Goal: Transaction & Acquisition: Register for event/course

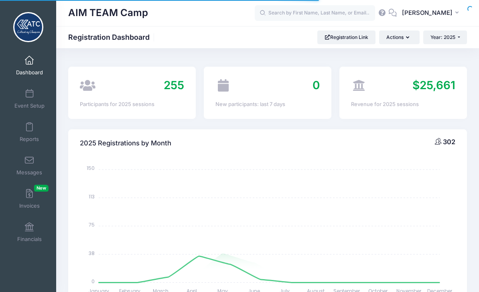
select select
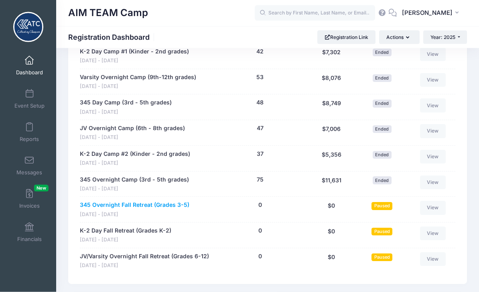
scroll to position [635, 0]
click at [134, 201] on link "345 Overnight Fall Retreat (Grades 3-5)" at bounding box center [135, 205] width 110 height 8
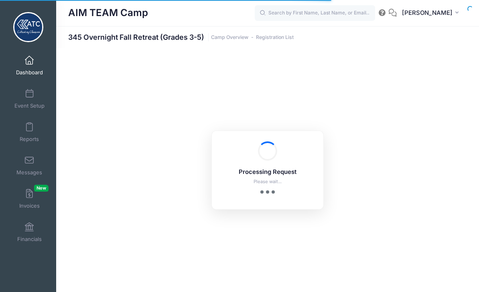
select select "10"
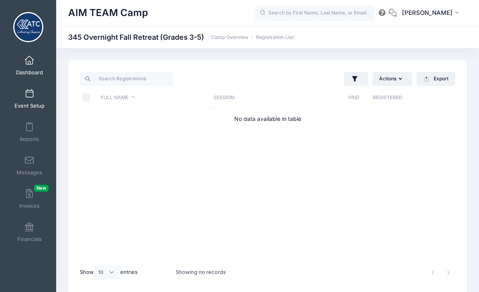
click at [36, 104] on span "Event Setup" at bounding box center [29, 105] width 30 height 7
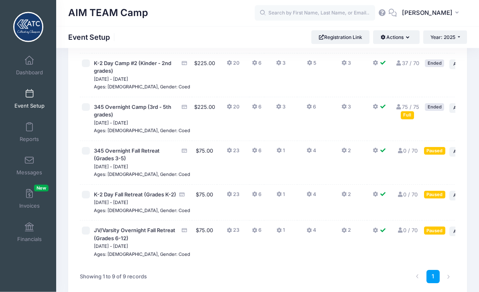
scroll to position [226, 0]
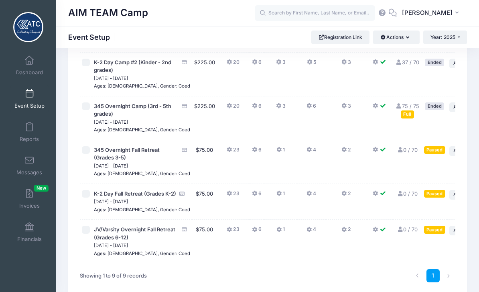
click at [307, 158] on button "4" at bounding box center [312, 152] width 10 height 12
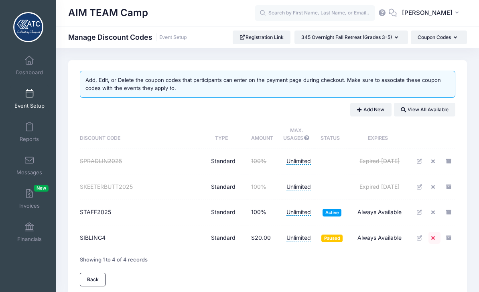
click at [434, 237] on icon at bounding box center [435, 237] width 6 height 5
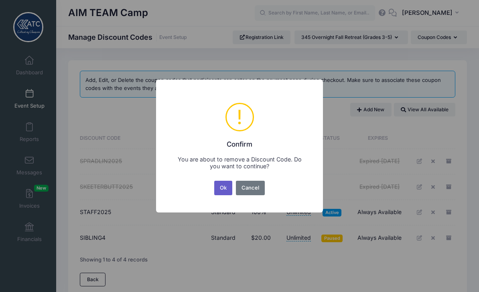
click at [218, 188] on button "Ok" at bounding box center [223, 188] width 18 height 14
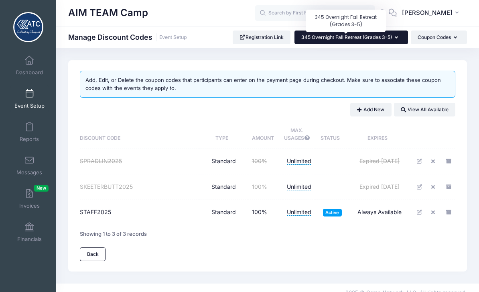
click at [391, 39] on span "345 Overnight Fall Retreat (Grades 3-5)" at bounding box center [346, 37] width 91 height 6
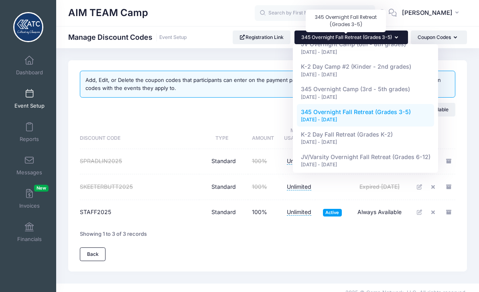
scroll to position [96, 0]
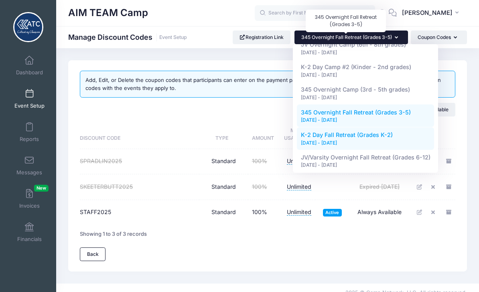
click at [391, 134] on span "K-2 Day Fall Retreat (Grades K-2)" at bounding box center [347, 134] width 92 height 7
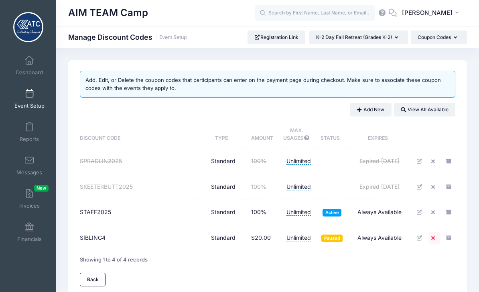
click at [435, 239] on icon at bounding box center [435, 237] width 6 height 5
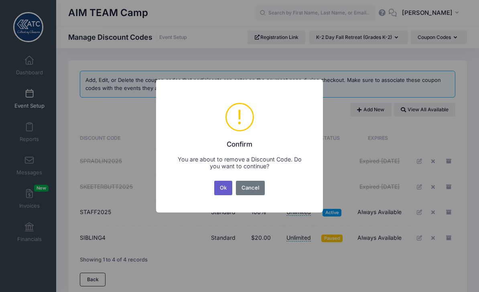
click at [230, 191] on button "Ok" at bounding box center [223, 188] width 18 height 14
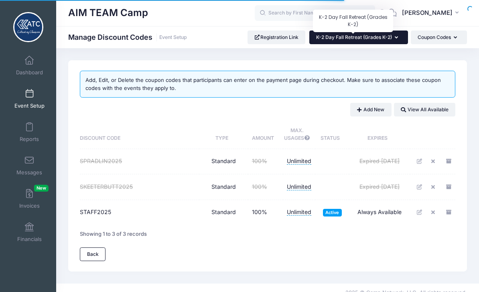
click at [391, 39] on span "K-2 Day Fall Retreat (Grades K-2)" at bounding box center [354, 37] width 76 height 6
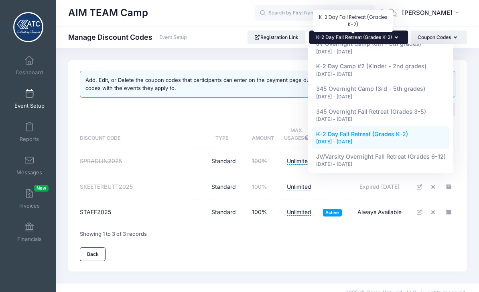
scroll to position [96, 0]
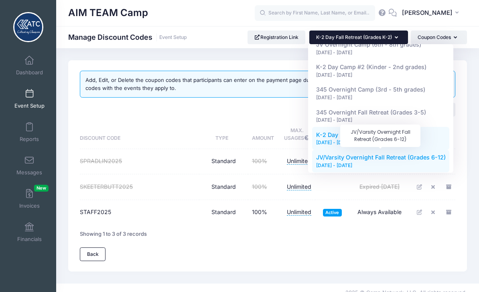
click at [403, 155] on span "JV/Varsity Overnight Fall Retreat (Grades 6-12)" at bounding box center [381, 157] width 130 height 7
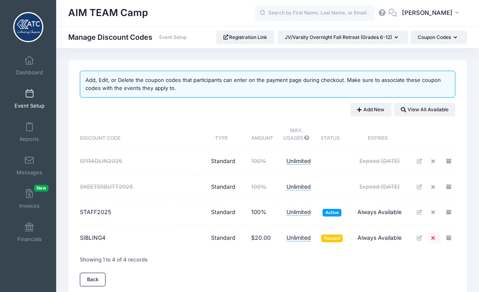
click at [436, 238] on icon at bounding box center [435, 237] width 6 height 5
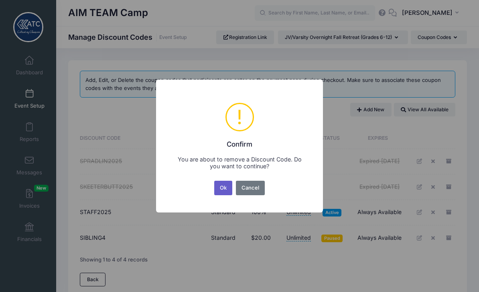
click at [224, 189] on button "Ok" at bounding box center [223, 188] width 18 height 14
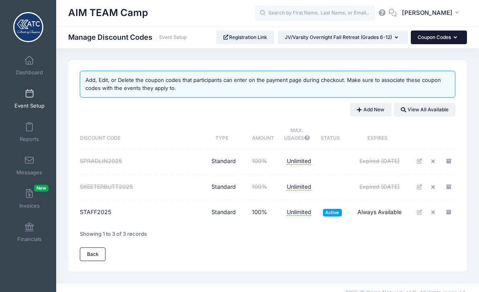
click at [447, 41] on button "Coupon Codes" at bounding box center [439, 38] width 56 height 14
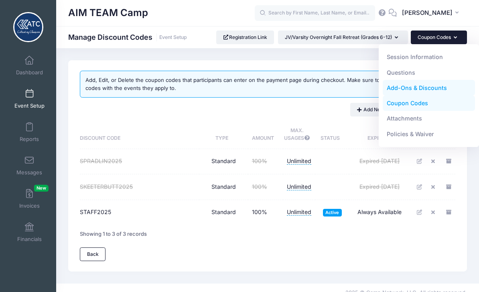
click at [438, 90] on link "Add-Ons & Discounts" at bounding box center [429, 87] width 93 height 15
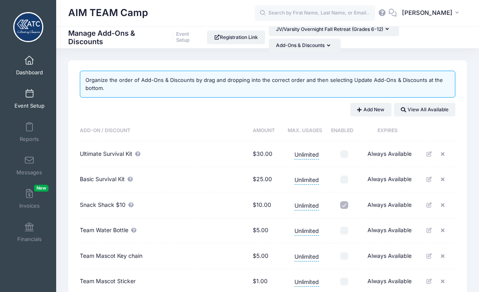
click at [29, 65] on span at bounding box center [29, 60] width 0 height 9
click at [32, 100] on link "Event Setup" at bounding box center [29, 99] width 38 height 28
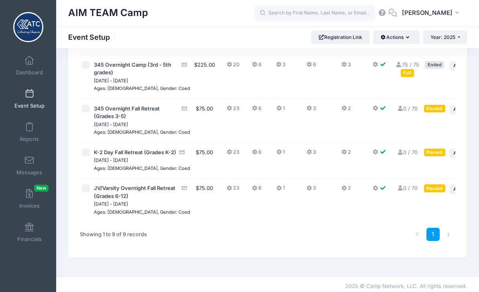
scroll to position [269, 0]
click at [450, 114] on button "... Action" at bounding box center [464, 109] width 28 height 10
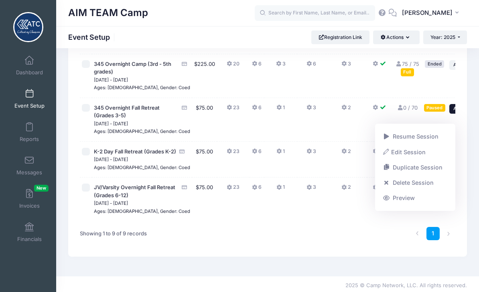
click at [383, 246] on div "1" at bounding box center [348, 233] width 224 height 25
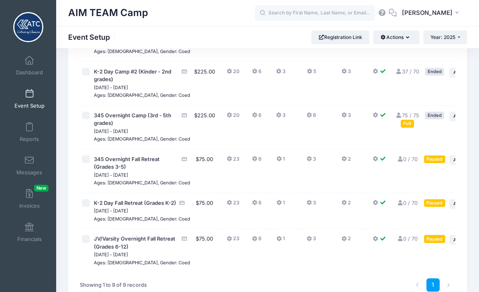
scroll to position [254, 0]
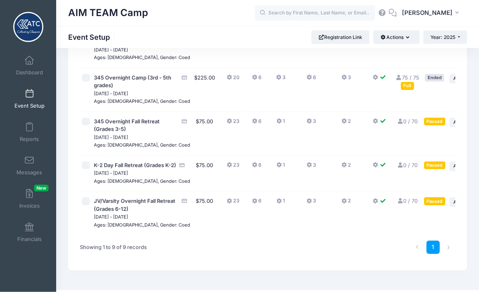
click at [252, 122] on icon at bounding box center [255, 122] width 6 height 0
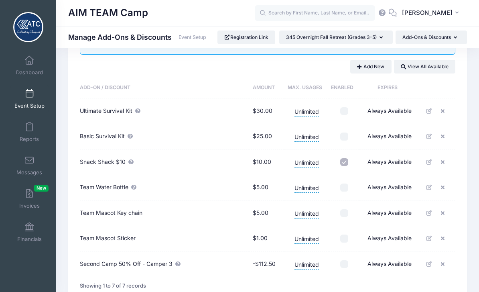
scroll to position [42, 0]
click at [376, 67] on button "Add New" at bounding box center [370, 68] width 41 height 14
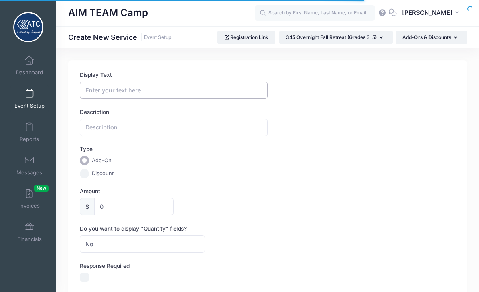
click at [203, 92] on input "Display Text" at bounding box center [174, 89] width 188 height 17
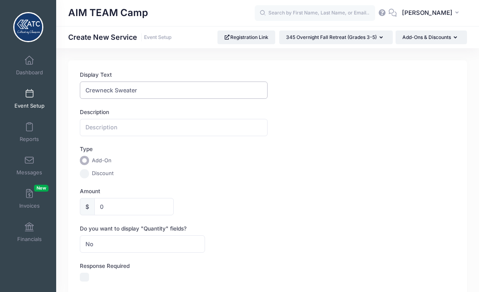
type input "Crewneck Sweater"
click at [126, 212] on input "0" at bounding box center [133, 206] width 79 height 17
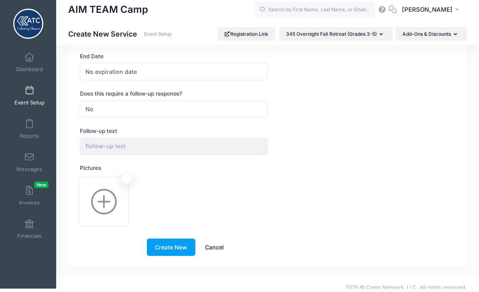
scroll to position [306, 0]
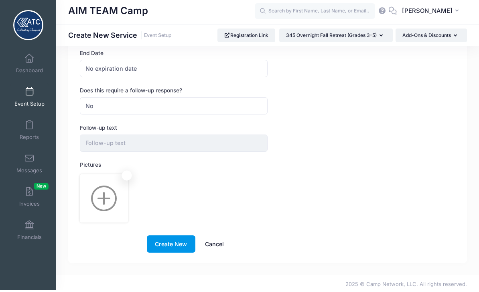
type input "30.00"
click at [176, 243] on button "Create New" at bounding box center [171, 245] width 49 height 17
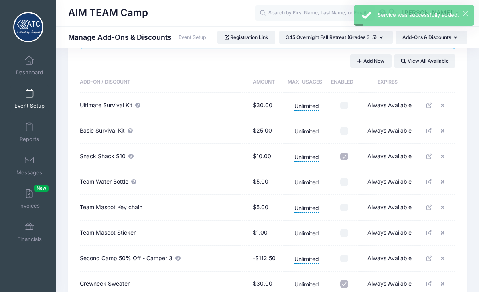
scroll to position [49, 0]
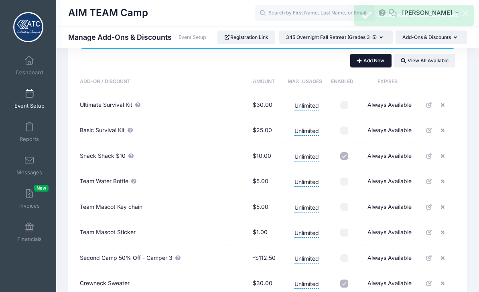
click at [375, 65] on button "Add New" at bounding box center [370, 61] width 41 height 14
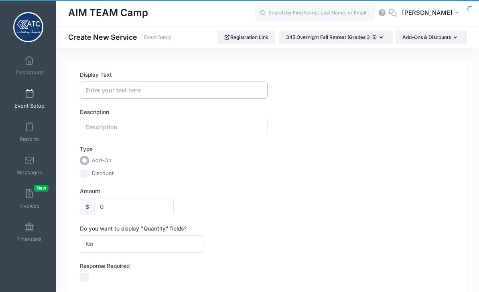
click at [200, 90] on input "Display Text" at bounding box center [174, 89] width 188 height 17
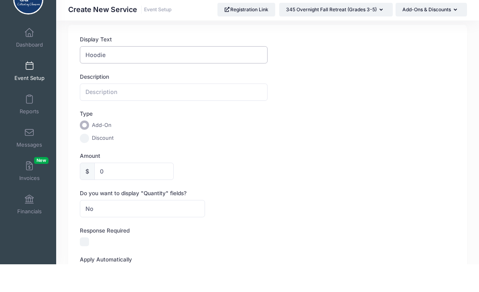
scroll to position [9, 0]
type input "Hoodie"
click at [133, 189] on input "0" at bounding box center [133, 197] width 79 height 17
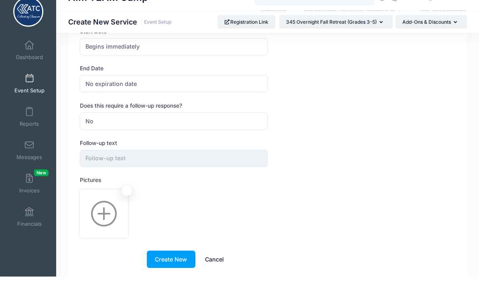
scroll to position [306, 0]
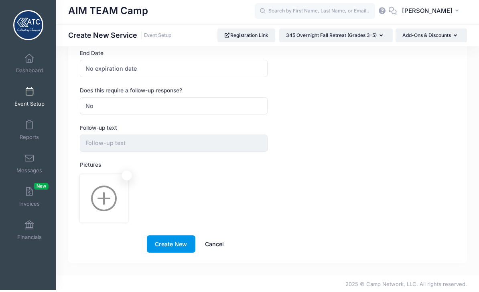
type input "35"
click at [176, 244] on button "Create New" at bounding box center [171, 245] width 49 height 17
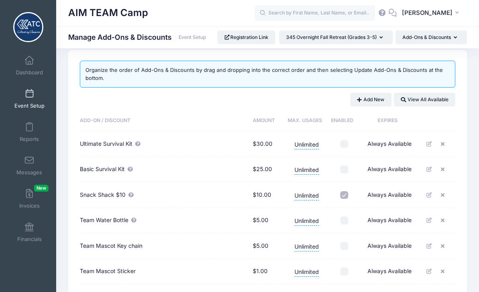
scroll to position [11, 0]
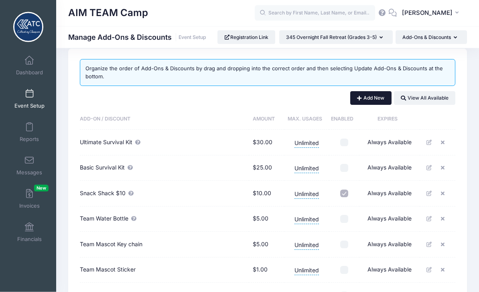
click at [375, 102] on button "Add New" at bounding box center [370, 99] width 41 height 14
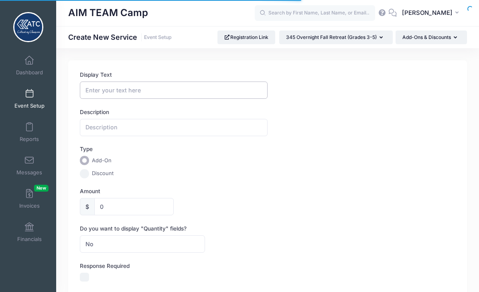
click at [228, 89] on input "Display Text" at bounding box center [174, 89] width 188 height 17
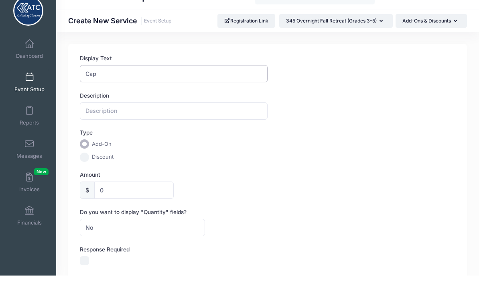
type input "Cap"
click at [136, 198] on input "0" at bounding box center [133, 206] width 79 height 17
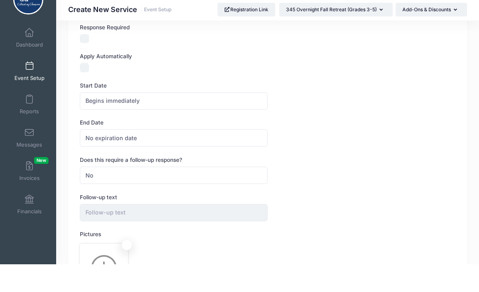
scroll to position [306, 0]
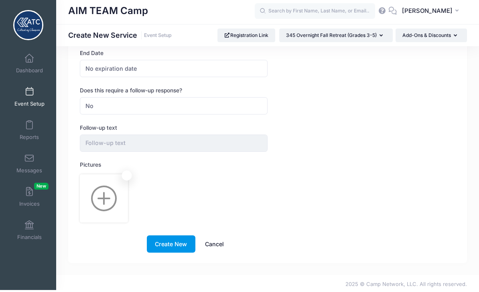
type input "20"
click at [175, 241] on button "Create New" at bounding box center [171, 245] width 49 height 17
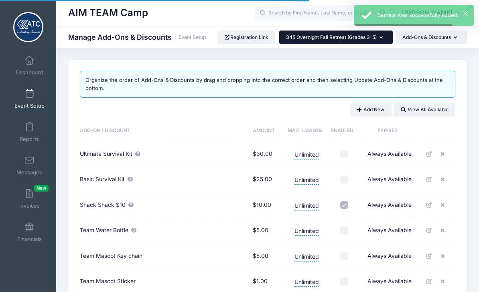
click at [383, 41] on button "345 Overnight Fall Retreat (Grades 3-5)" at bounding box center [336, 38] width 114 height 14
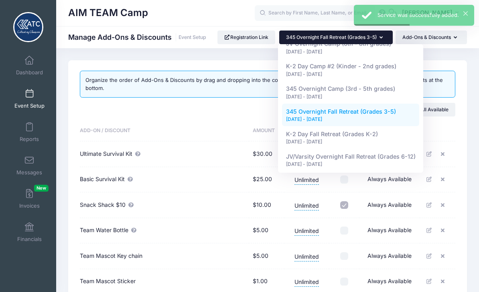
scroll to position [96, 0]
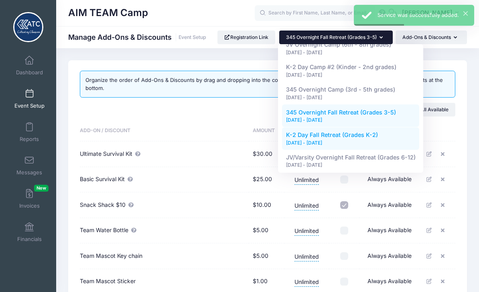
click at [383, 139] on div "[DATE] - [DATE]" at bounding box center [351, 142] width 130 height 7
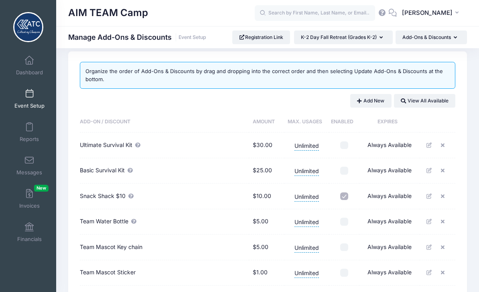
scroll to position [10, 0]
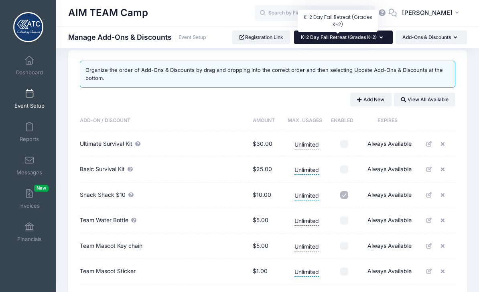
click at [368, 39] on span "K-2 Day Fall Retreat (Grades K-2)" at bounding box center [339, 37] width 76 height 6
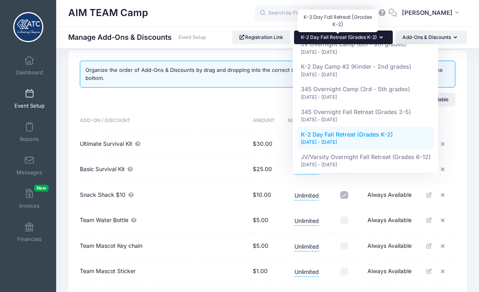
scroll to position [96, 0]
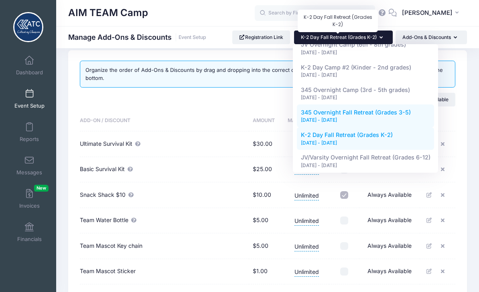
click at [393, 120] on link "345 Overnight Fall Retreat (Grades 3-5) Oct 17, 2025 - Oct 18, 2025" at bounding box center [366, 115] width 138 height 22
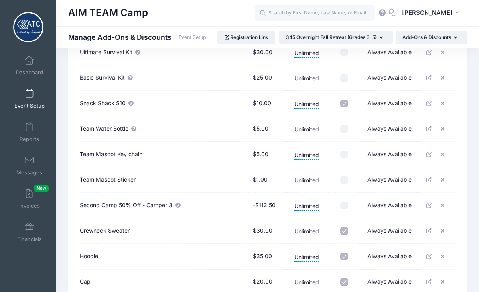
scroll to position [154, 0]
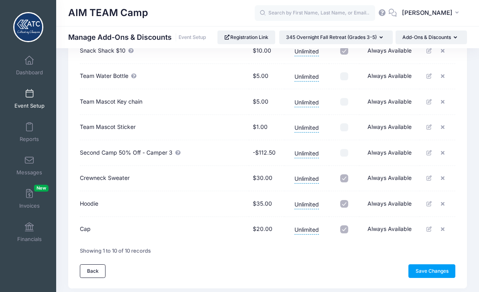
click at [108, 180] on td "Crewneck Sweater" at bounding box center [164, 179] width 169 height 26
click at [90, 200] on td "Hoodie" at bounding box center [164, 204] width 169 height 26
click at [96, 179] on td "Crewneck Sweater" at bounding box center [164, 179] width 169 height 26
click at [89, 179] on td "Crewneck Sweater" at bounding box center [164, 179] width 169 height 26
click at [83, 199] on td "Hoodie" at bounding box center [164, 204] width 169 height 26
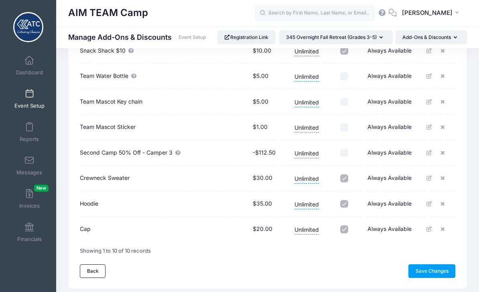
click at [83, 231] on td "Cap" at bounding box center [164, 229] width 169 height 25
click at [421, 275] on link "Save Changes" at bounding box center [432, 271] width 47 height 14
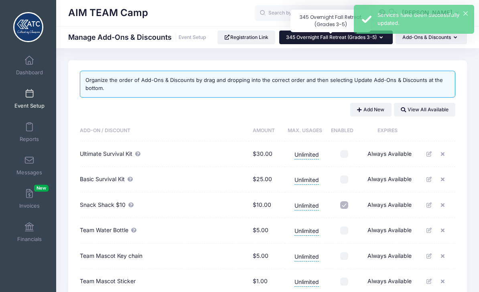
click at [370, 38] on span "345 Overnight Fall Retreat (Grades 3-5)" at bounding box center [331, 37] width 91 height 6
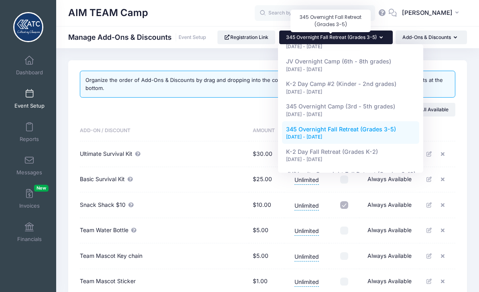
scroll to position [83, 0]
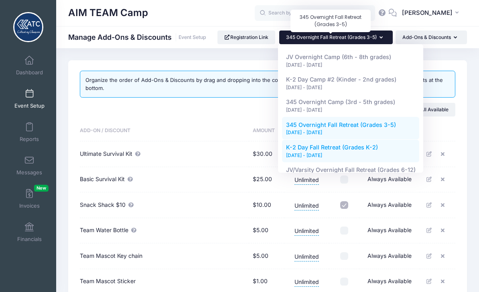
click at [388, 152] on div "[DATE] - [DATE]" at bounding box center [351, 155] width 130 height 7
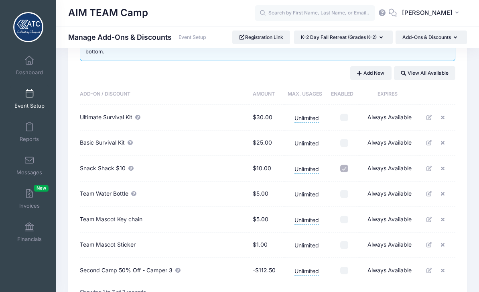
scroll to position [36, 0]
click at [375, 75] on button "Add New" at bounding box center [370, 74] width 41 height 14
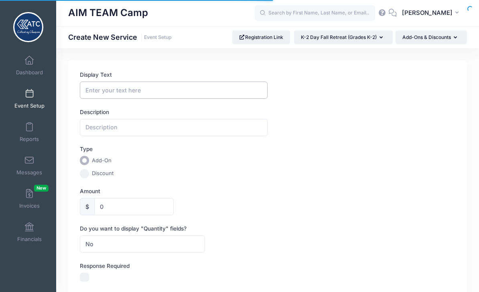
click at [236, 89] on input "Display Text" at bounding box center [174, 89] width 188 height 17
type input "Crewneck Sweater"
click at [140, 205] on input "0" at bounding box center [133, 206] width 79 height 17
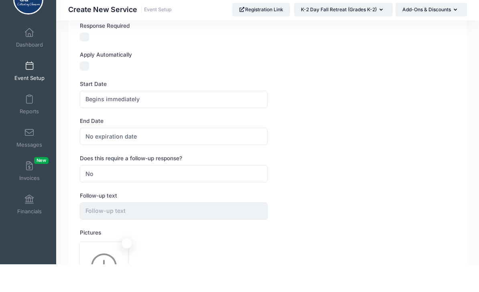
scroll to position [306, 0]
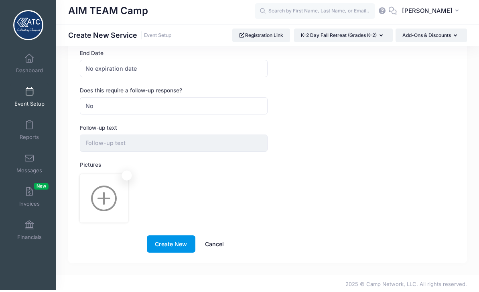
type input "30.00"
click at [171, 246] on button "Create New" at bounding box center [171, 245] width 49 height 17
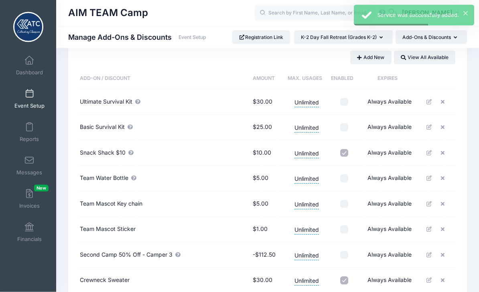
scroll to position [53, 0]
click at [372, 59] on button "Add New" at bounding box center [370, 57] width 41 height 14
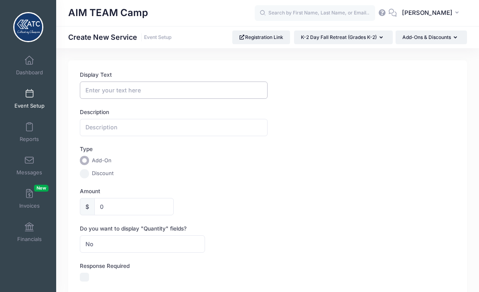
click at [175, 92] on input "Display Text" at bounding box center [174, 89] width 188 height 17
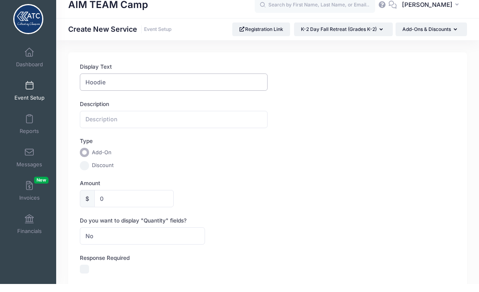
scroll to position [41, 0]
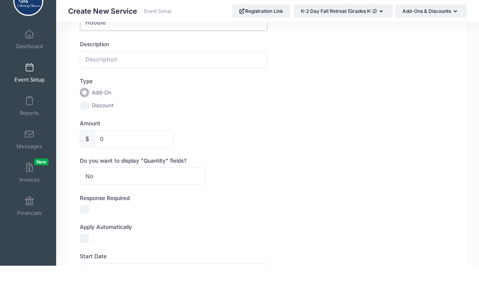
type input "Hoodie"
click at [140, 157] on input "0" at bounding box center [133, 165] width 79 height 17
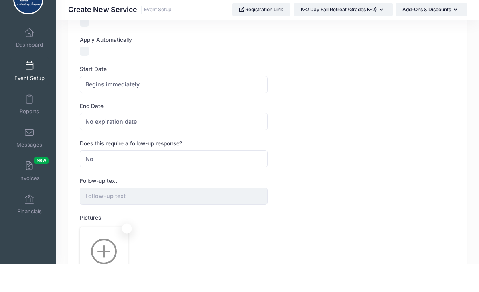
scroll to position [306, 0]
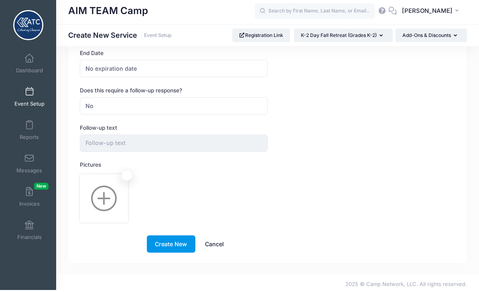
type input "35"
click at [167, 243] on button "Create New" at bounding box center [171, 245] width 49 height 17
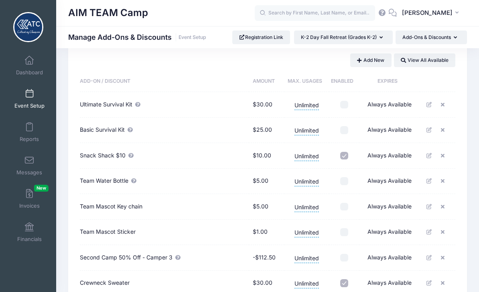
scroll to position [49, 0]
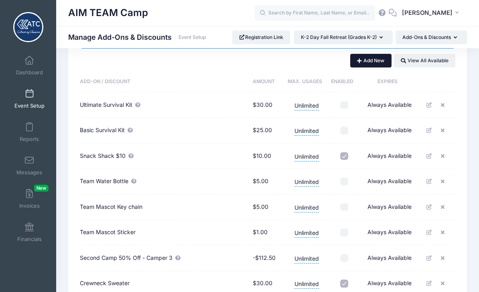
click at [379, 65] on button "Add New" at bounding box center [370, 61] width 41 height 14
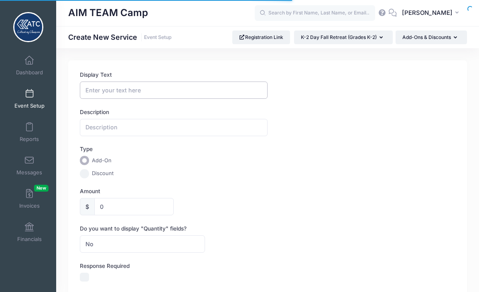
click at [225, 83] on input "Display Text" at bounding box center [174, 89] width 188 height 17
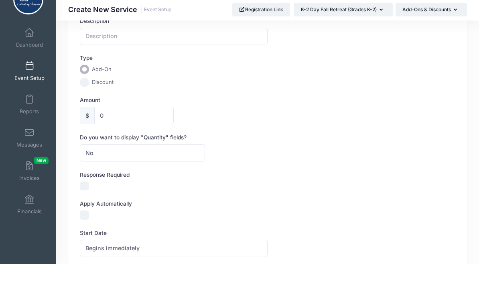
scroll to position [65, 0]
type input "Cap"
click at [149, 133] on input "0" at bounding box center [133, 141] width 79 height 17
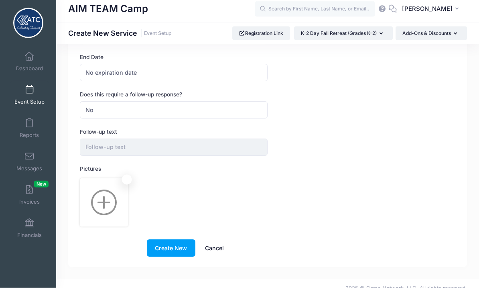
scroll to position [306, 0]
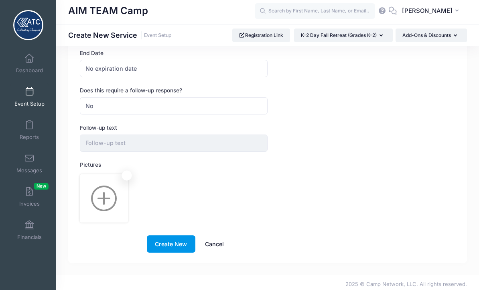
type input "20"
click at [171, 238] on button "Create New" at bounding box center [171, 245] width 49 height 17
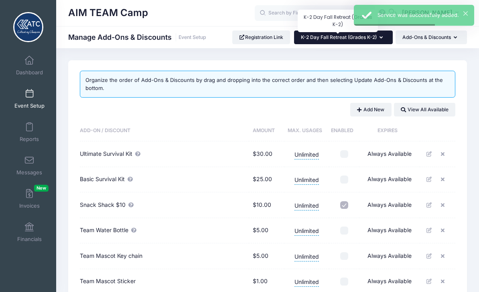
click at [330, 37] on span "K-2 Day Fall Retreat (Grades K-2)" at bounding box center [339, 37] width 76 height 6
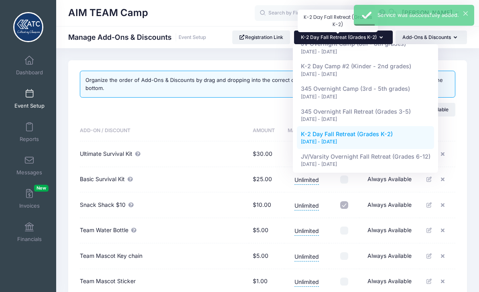
scroll to position [96, 0]
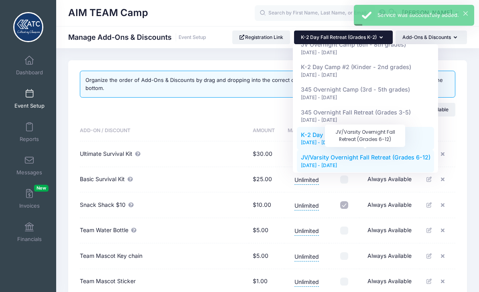
click at [388, 156] on span "JV/Varsity Overnight Fall Retreat (Grades 6-12)" at bounding box center [366, 157] width 130 height 7
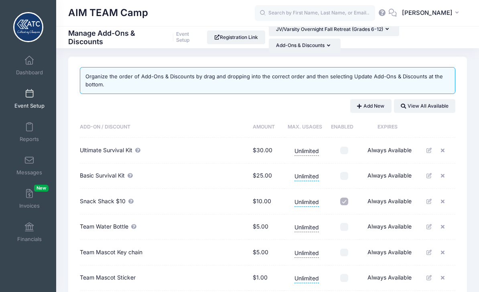
scroll to position [3, 0]
click at [375, 111] on button "Add New" at bounding box center [370, 107] width 41 height 14
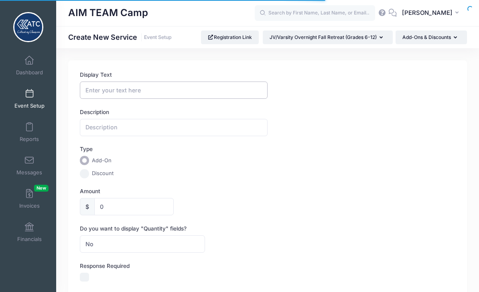
click at [228, 93] on input "Display Text" at bounding box center [174, 89] width 188 height 17
type input "Crewneck Sweater"
click at [138, 209] on input "0" at bounding box center [133, 206] width 79 height 17
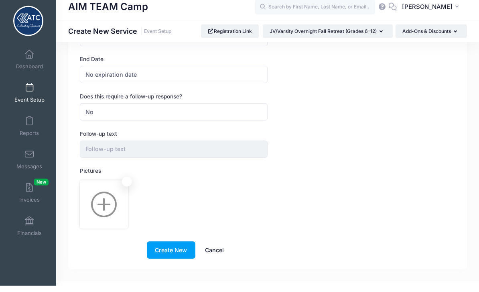
scroll to position [306, 0]
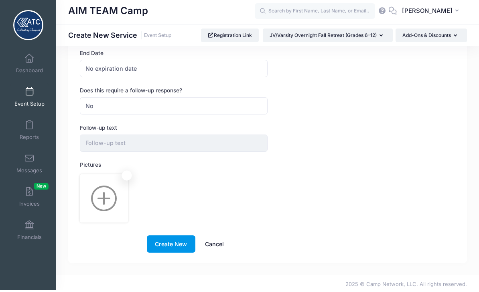
type input "30.00"
click at [177, 237] on button "Create New" at bounding box center [171, 245] width 49 height 17
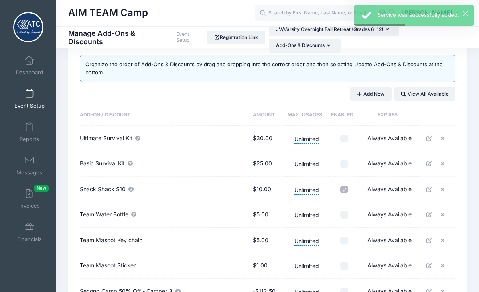
scroll to position [18, 0]
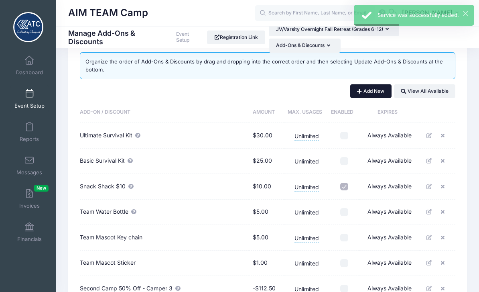
click at [380, 93] on button "Add New" at bounding box center [370, 91] width 41 height 14
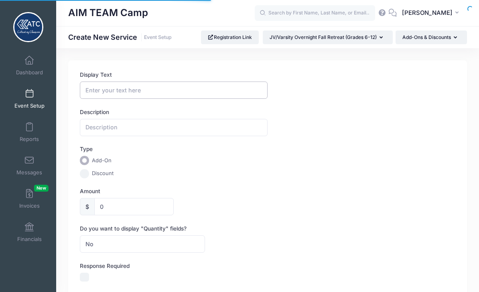
click at [223, 87] on input "Display Text" at bounding box center [174, 89] width 188 height 17
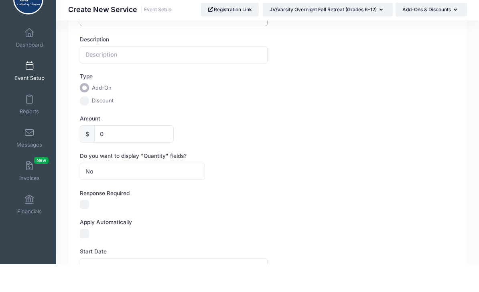
scroll to position [67, 0]
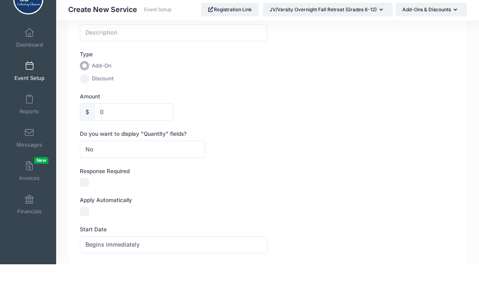
type input "Hoodie"
click at [142, 131] on input "0" at bounding box center [133, 139] width 79 height 17
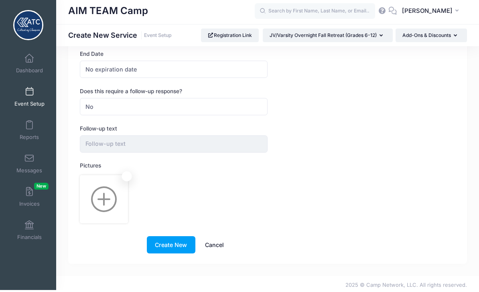
scroll to position [306, 0]
type input "35"
click at [172, 241] on button "Create New" at bounding box center [171, 245] width 49 height 17
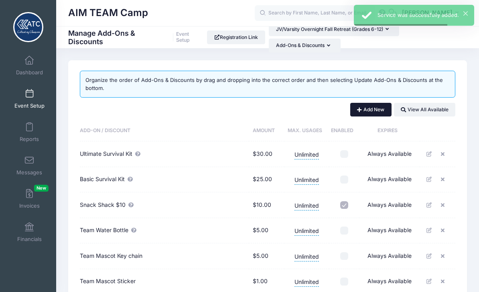
click at [375, 114] on button "Add New" at bounding box center [370, 110] width 41 height 14
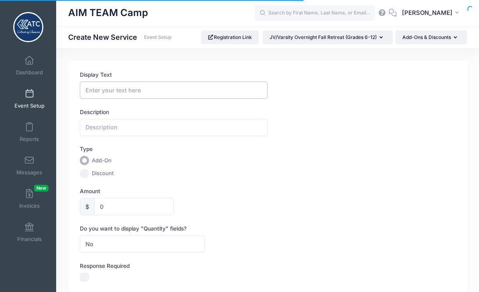
click at [258, 85] on input "Display Text" at bounding box center [174, 89] width 188 height 17
type input "Cap"
click at [113, 208] on input "0" at bounding box center [133, 206] width 79 height 17
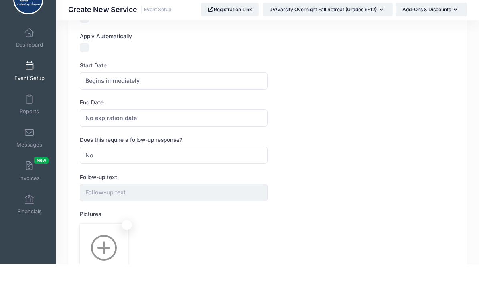
scroll to position [306, 0]
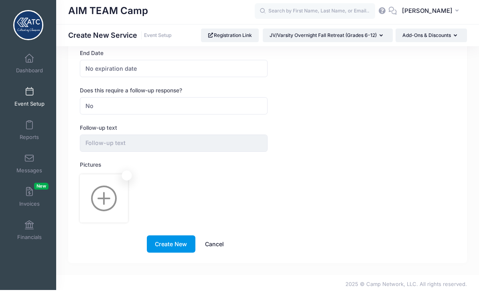
type input "20.00"
click at [170, 240] on button "Create New" at bounding box center [171, 245] width 49 height 17
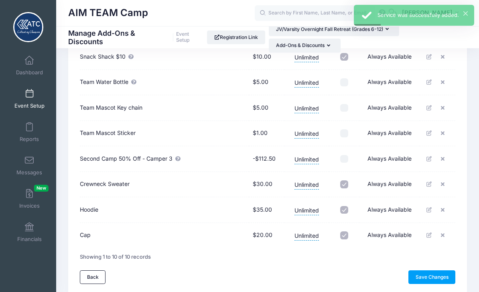
scroll to position [149, 0]
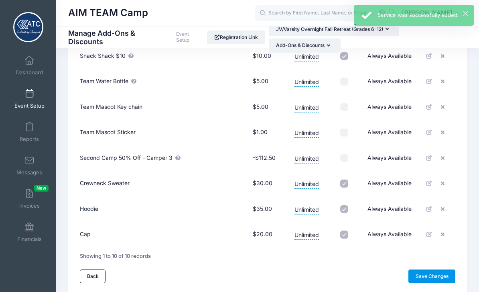
click at [442, 274] on link "Save Changes" at bounding box center [432, 276] width 47 height 14
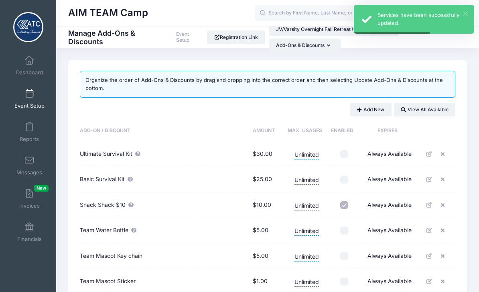
click at [465, 15] on button "×" at bounding box center [466, 13] width 4 height 4
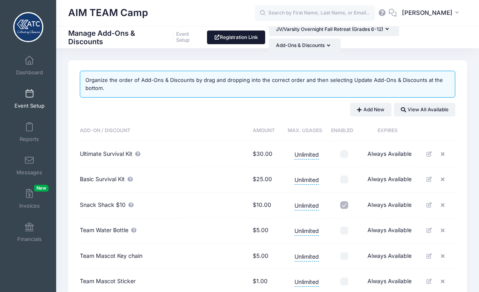
click at [234, 38] on link "Registration Link" at bounding box center [236, 38] width 58 height 14
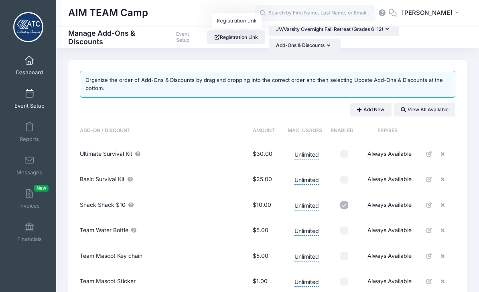
click at [33, 71] on span "Dashboard" at bounding box center [29, 72] width 27 height 7
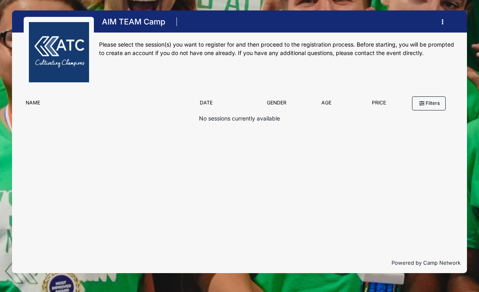
click at [436, 23] on button "button" at bounding box center [445, 22] width 22 height 14
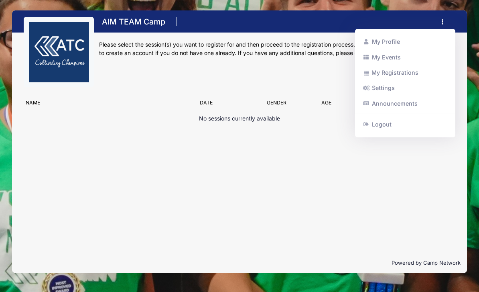
click at [397, 199] on div "Filter Options No sessions currently available No sessions found matching your …" at bounding box center [239, 172] width 455 height 160
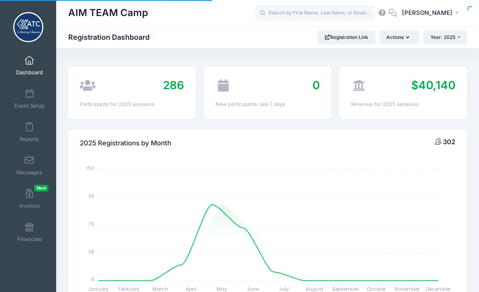
select select
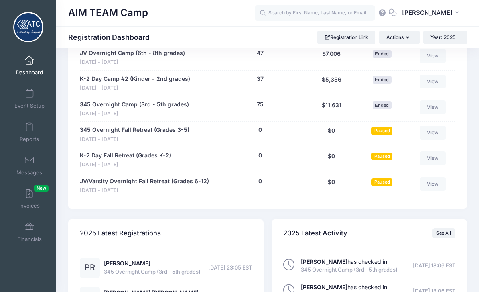
scroll to position [710, 0]
click at [385, 126] on span "Paused" at bounding box center [382, 130] width 21 height 8
click at [383, 126] on span "Paused" at bounding box center [382, 130] width 21 height 8
click at [436, 127] on link "View" at bounding box center [433, 132] width 26 height 14
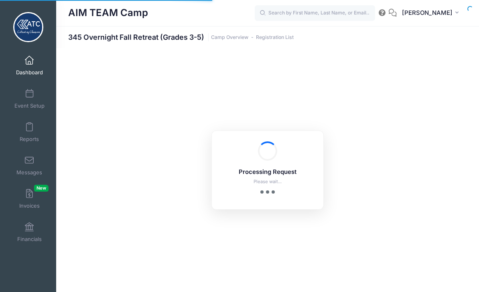
select select "10"
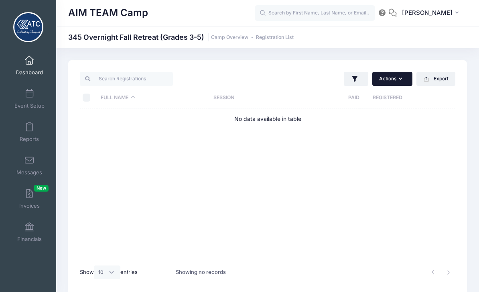
click at [394, 83] on button "Actions" at bounding box center [393, 79] width 40 height 14
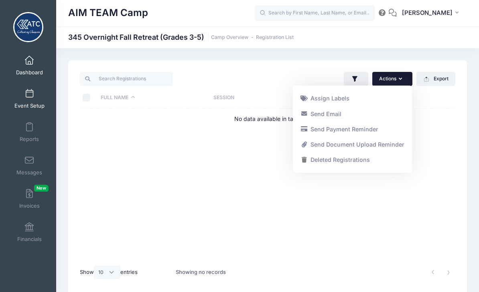
click at [29, 97] on span at bounding box center [29, 94] width 0 height 9
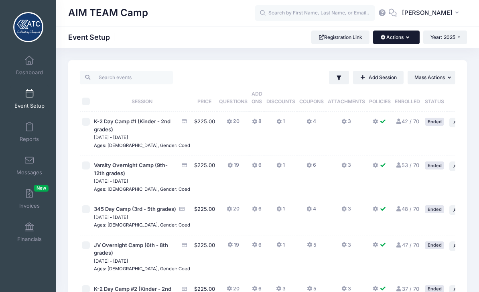
click at [404, 44] on button "Actions" at bounding box center [396, 38] width 46 height 14
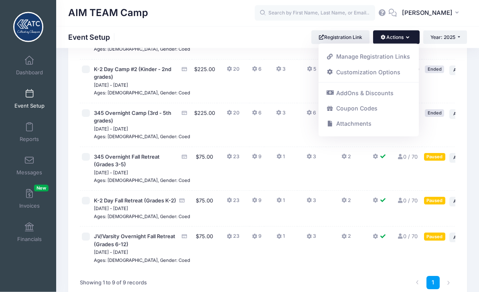
scroll to position [219, 0]
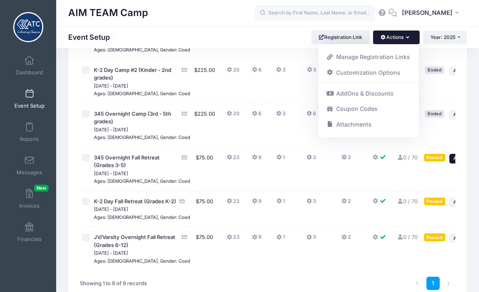
click at [450, 163] on button "... Action" at bounding box center [464, 159] width 28 height 10
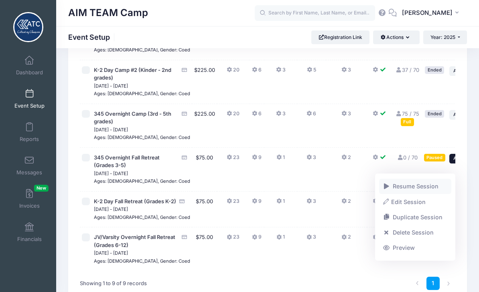
click at [429, 190] on link "Resume Session" at bounding box center [415, 186] width 73 height 15
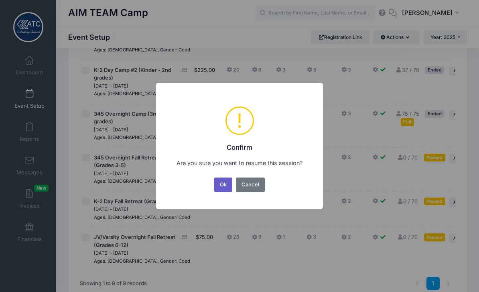
click at [224, 192] on button "Ok" at bounding box center [223, 184] width 18 height 14
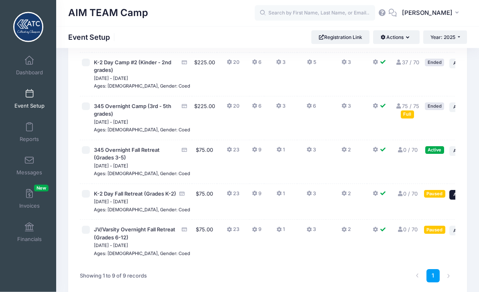
click at [450, 200] on button "... Action" at bounding box center [464, 195] width 28 height 10
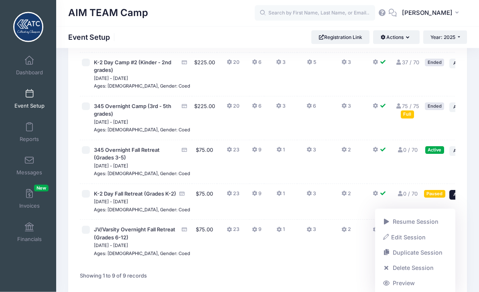
scroll to position [226, 0]
click at [433, 222] on link "Resume Session" at bounding box center [415, 221] width 73 height 15
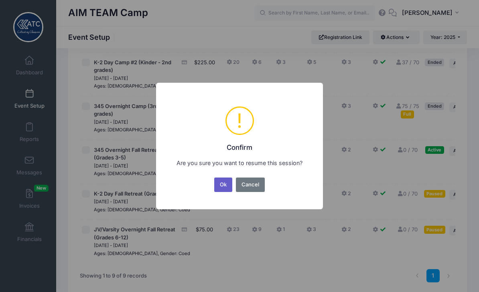
click at [223, 192] on button "Ok" at bounding box center [223, 184] width 18 height 14
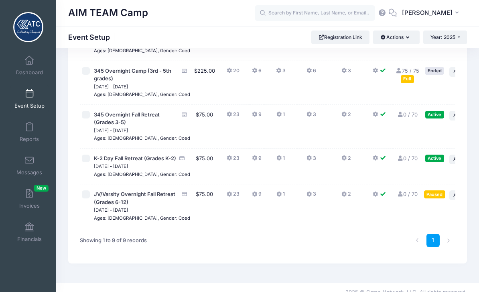
scroll to position [269, 0]
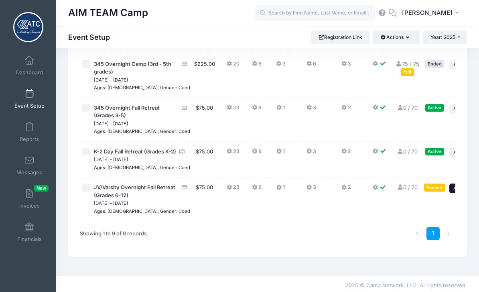
click at [470, 191] on icon "button" at bounding box center [472, 188] width 5 height 4
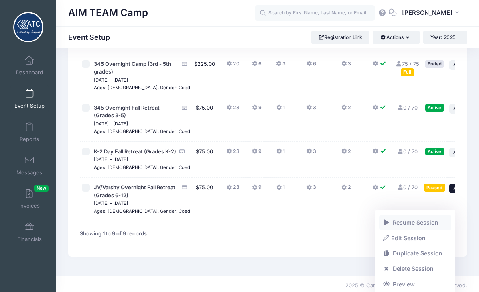
click at [428, 226] on link "Resume Session" at bounding box center [415, 222] width 73 height 15
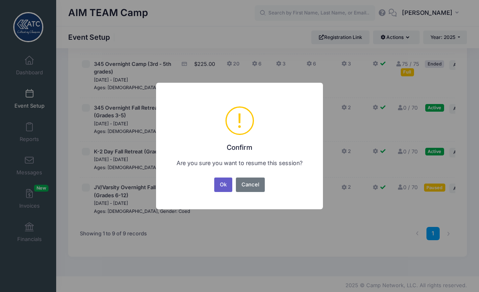
click at [225, 192] on button "Ok" at bounding box center [223, 184] width 18 height 14
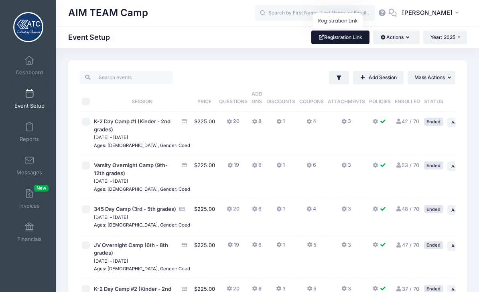
click at [343, 40] on link "Registration Link" at bounding box center [340, 38] width 58 height 14
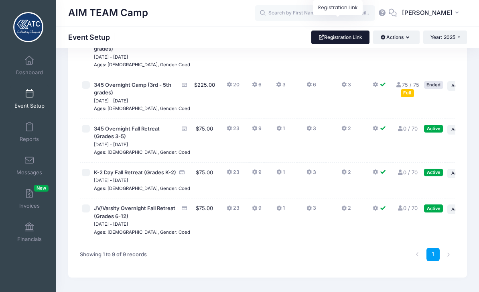
scroll to position [269, 0]
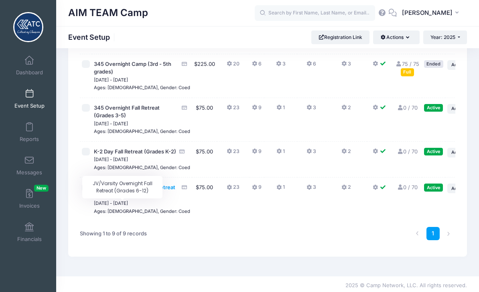
click at [131, 198] on span "JV/Varsity Overnight Fall Retreat (Grades 6-12)" at bounding box center [134, 191] width 81 height 14
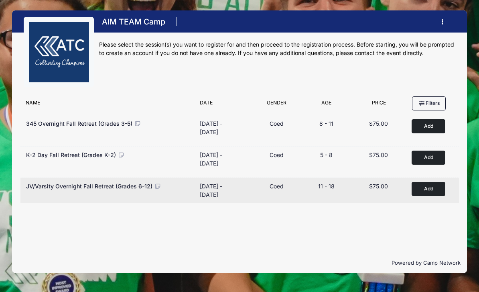
click at [88, 191] on div "JV/Varsity Overnight Fall Retreat (Grades 6-12)" at bounding box center [109, 190] width 174 height 17
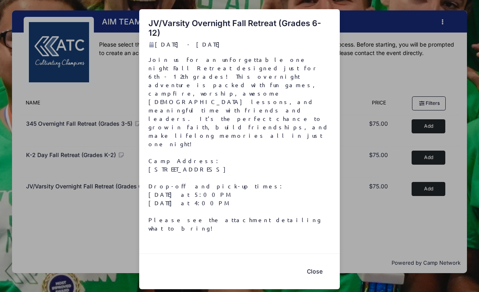
click at [317, 263] on button "Close" at bounding box center [315, 271] width 32 height 17
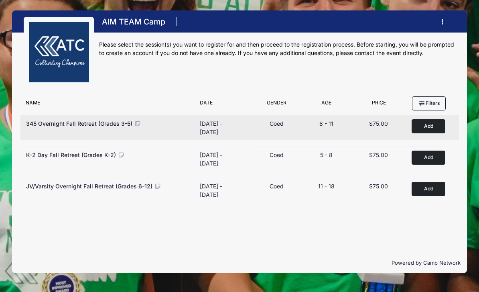
click at [437, 128] on button "Add to Cart" at bounding box center [429, 126] width 34 height 14
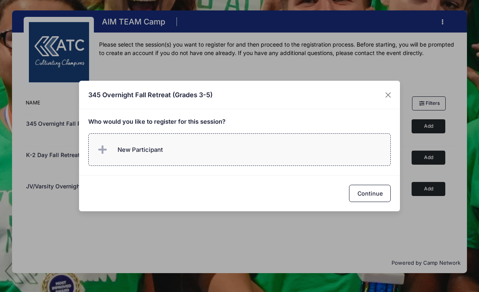
click at [316, 159] on label "New Participant" at bounding box center [239, 149] width 303 height 33
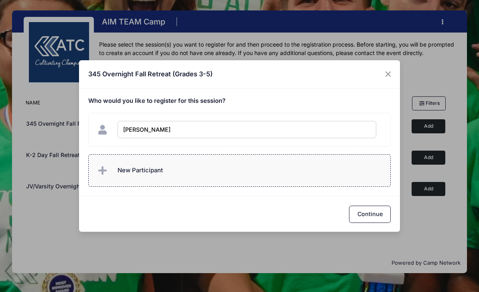
type input "Evan Warren"
click at [356, 166] on label "New Participant" at bounding box center [239, 170] width 303 height 33
checkbox input "true"
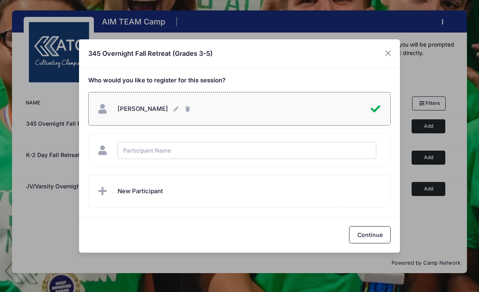
click at [438, 130] on div "345 Overnight Fall Retreat (Grades 3-5) Who would you like to register for this…" at bounding box center [239, 146] width 479 height 292
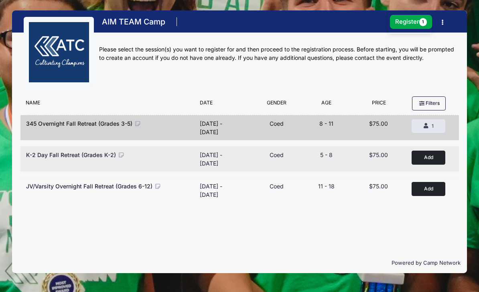
click at [433, 160] on button "Add to Cart" at bounding box center [429, 158] width 34 height 14
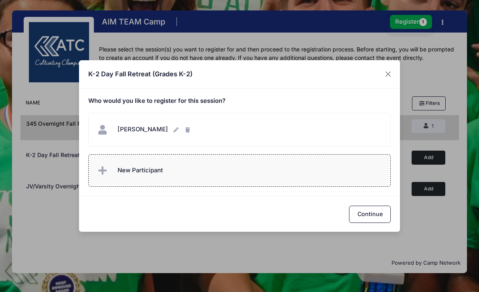
click at [303, 175] on label "New Participant" at bounding box center [239, 170] width 303 height 33
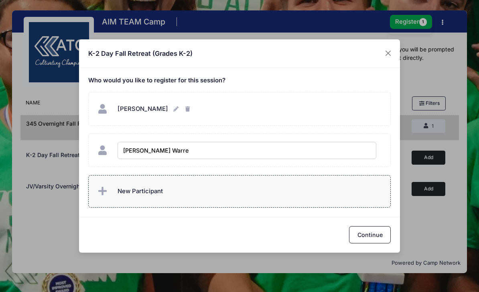
type input "Cohen Warren"
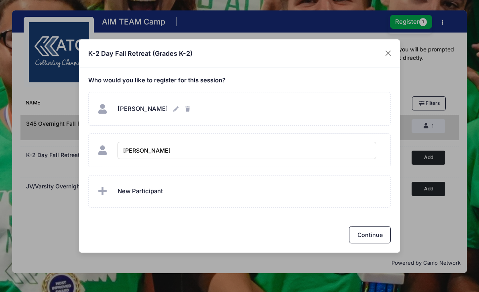
click at [430, 226] on div "K-2 Day Fall Retreat (Grades K-2) Who would you like to register for this sessi…" at bounding box center [239, 146] width 479 height 292
checkbox input "true"
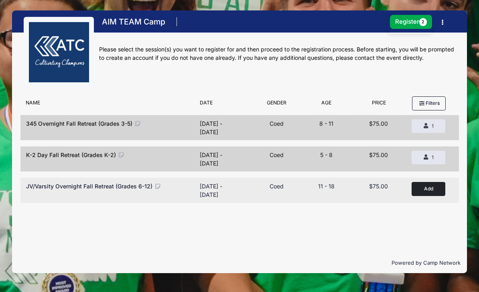
click at [436, 190] on button "Add to Cart" at bounding box center [429, 189] width 34 height 14
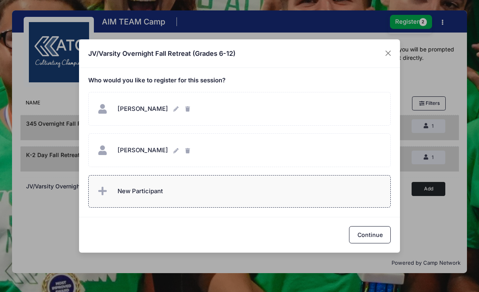
click at [283, 193] on label "New Participant" at bounding box center [239, 191] width 303 height 33
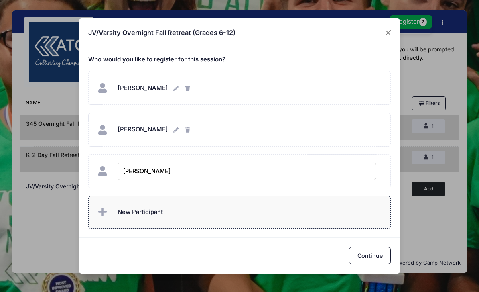
type input "[PERSON_NAME]"
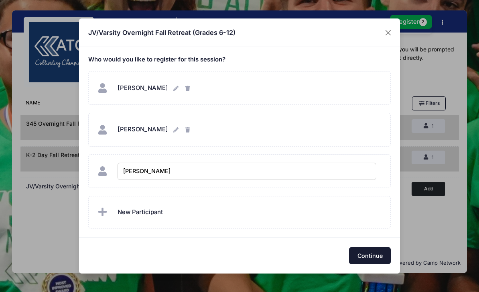
click at [384, 256] on button "Continue" at bounding box center [370, 255] width 42 height 17
checkbox input "true"
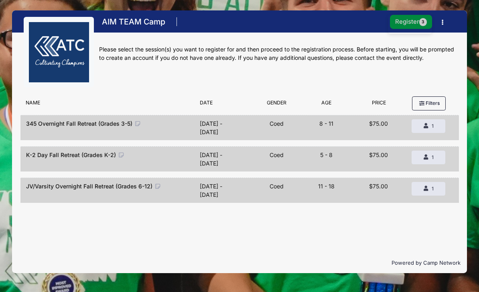
click at [417, 26] on button "Register 3" at bounding box center [411, 22] width 43 height 14
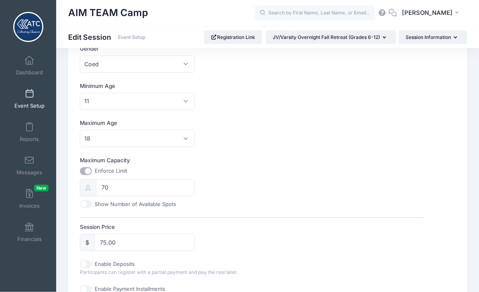
scroll to position [208, 0]
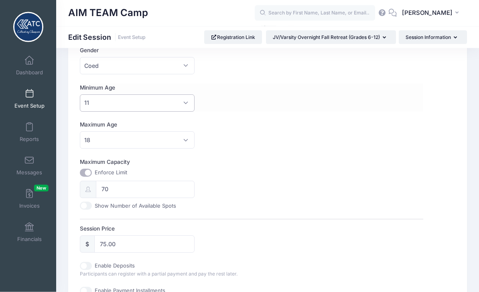
click at [188, 102] on span "11" at bounding box center [137, 103] width 114 height 17
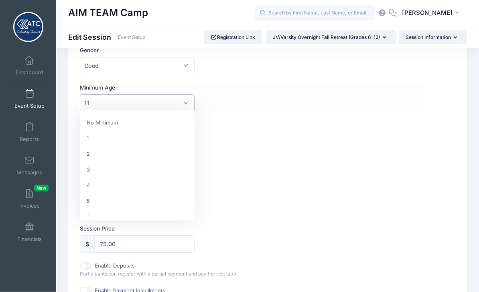
scroll to position [139, 0]
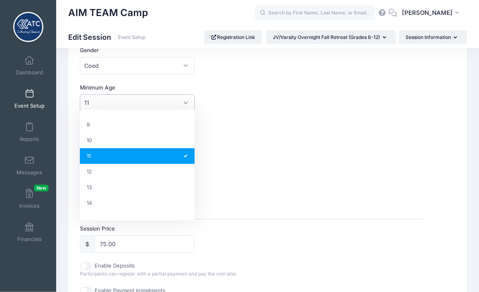
click at [399, 155] on div "Session Name JV/Varsity Overnight Fall Retreat (Grades 6-12) Accept Payments No…" at bounding box center [252, 130] width 344 height 487
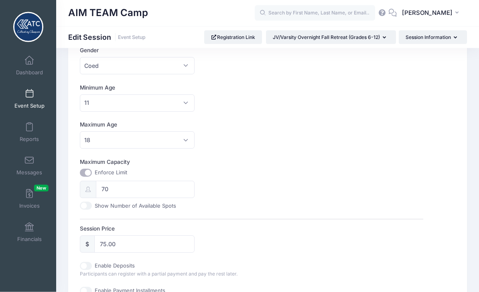
scroll to position [209, 0]
click at [34, 67] on link "Dashboard" at bounding box center [29, 65] width 38 height 28
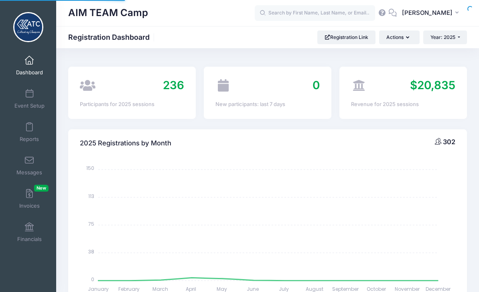
select select
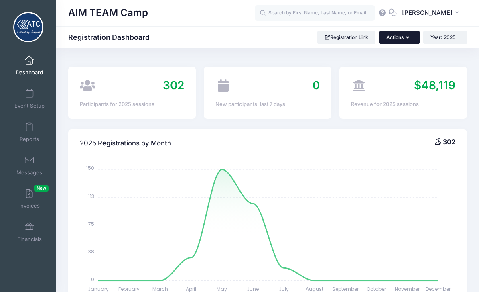
click at [411, 37] on button "Actions" at bounding box center [399, 38] width 40 height 14
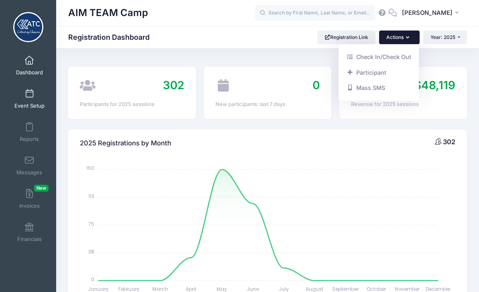
click at [30, 105] on span "Event Setup" at bounding box center [29, 105] width 30 height 7
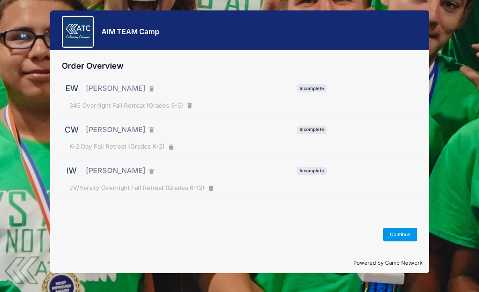
click at [403, 241] on button "Continue" at bounding box center [400, 235] width 35 height 14
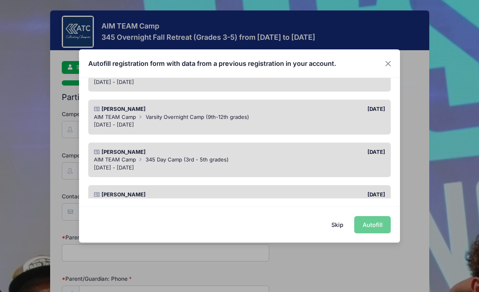
scroll to position [92, 0]
click at [340, 156] on div "AIM TEAM Camp 345 Day Camp (3rd - 5th grades)" at bounding box center [240, 159] width 292 height 8
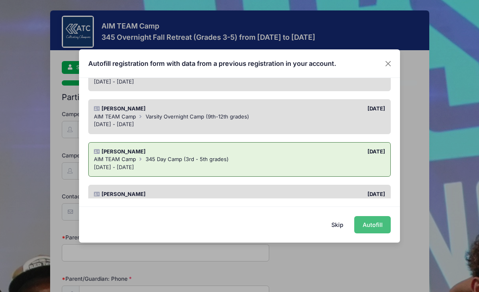
click at [380, 226] on button "Autofill" at bounding box center [372, 224] width 37 height 17
type input "alexwarren507@gmail.com"
type input "[PERSON_NAME]"
type input "9792203743"
type input "7245 FM 1010 Rd."
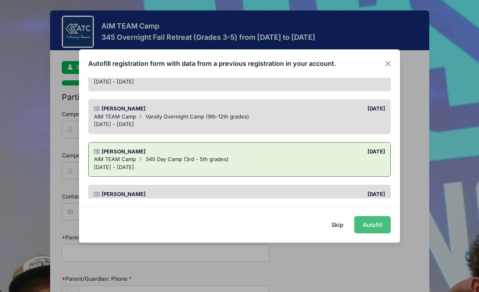
type input "Cleveland"
select select "TX"
type input "77327"
type input "09/20/2014"
select select "YL"
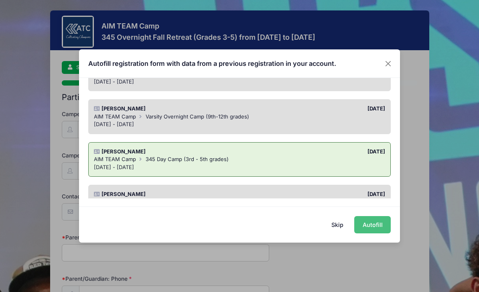
type input "Teagon Gwinner, Paisley Roberts"
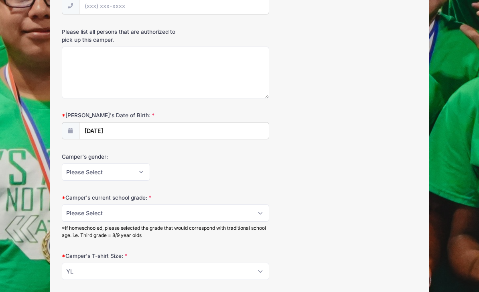
scroll to position [537, 0]
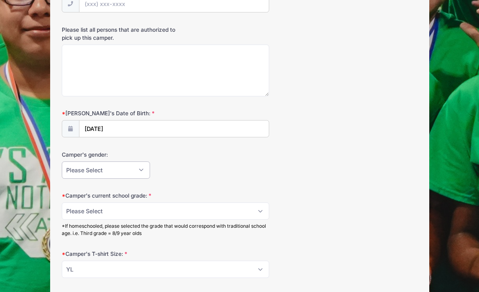
click at [136, 169] on select "Please Select Female Male" at bounding box center [106, 169] width 88 height 17
select select "Female"
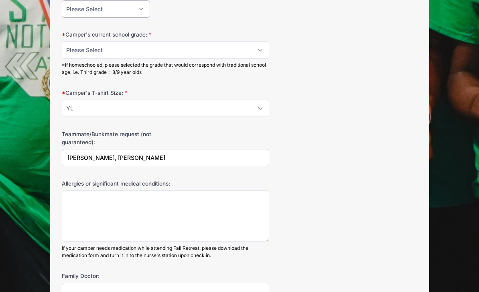
scroll to position [698, 0]
click at [186, 159] on input "Teagon Gwinner, Paisley Roberts" at bounding box center [166, 157] width 208 height 17
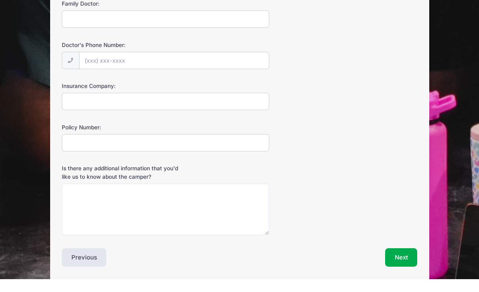
scroll to position [981, 0]
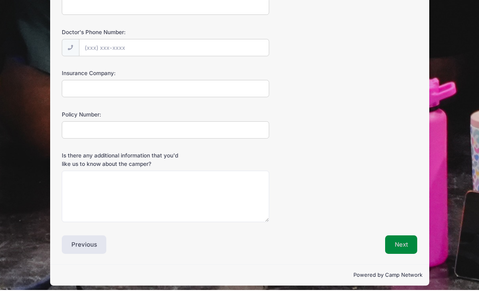
type input "Teagan McMurrough, Teagon Gwinner, Paisley Roberts"
click at [410, 242] on button "Next" at bounding box center [401, 246] width 33 height 18
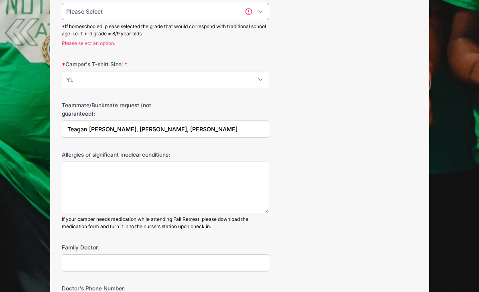
scroll to position [683, 0]
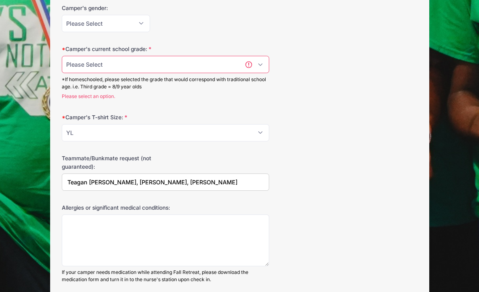
click at [232, 60] on select "Please Select 3 4 5" at bounding box center [166, 64] width 208 height 17
select select "5"
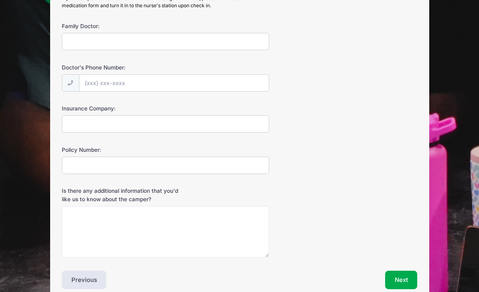
scroll to position [955, 0]
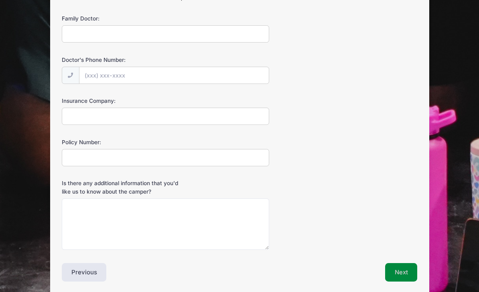
click at [405, 267] on button "Next" at bounding box center [401, 272] width 33 height 18
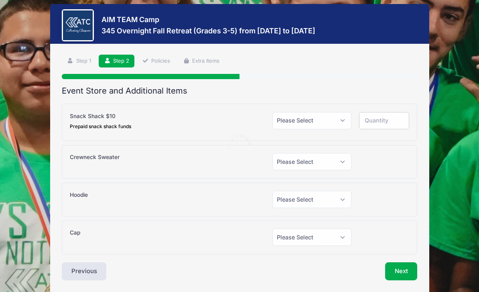
scroll to position [0, 0]
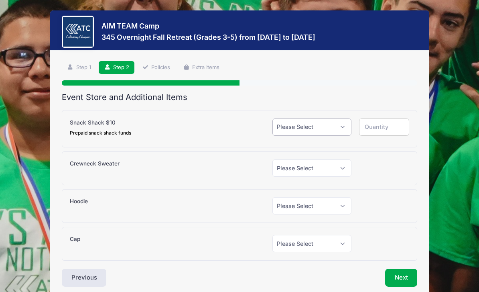
click at [344, 131] on select "Please Select Yes (+$10.00) No" at bounding box center [312, 126] width 79 height 17
click at [412, 278] on button "Next" at bounding box center [401, 278] width 33 height 18
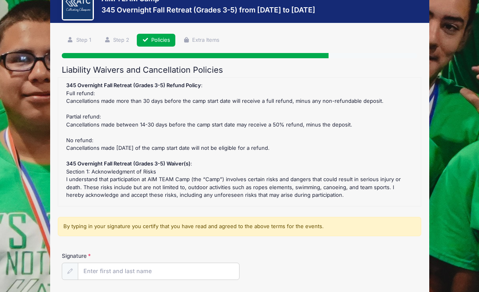
scroll to position [72, 0]
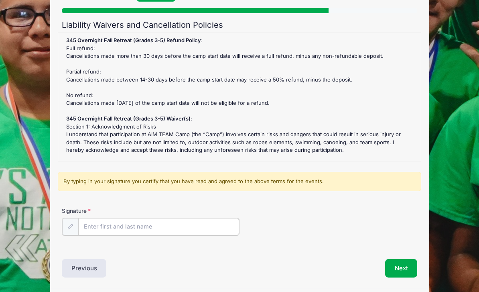
click at [195, 225] on input "Signature" at bounding box center [158, 226] width 161 height 17
type input "[PERSON_NAME]"
click at [405, 269] on button "Next" at bounding box center [401, 267] width 33 height 18
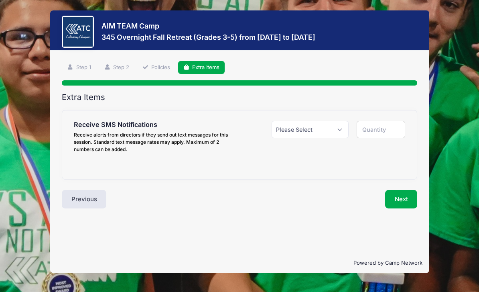
scroll to position [15, 0]
click at [341, 121] on select "Please Select Yes ($0.00) No" at bounding box center [310, 129] width 77 height 17
select select "1"
type input "1"
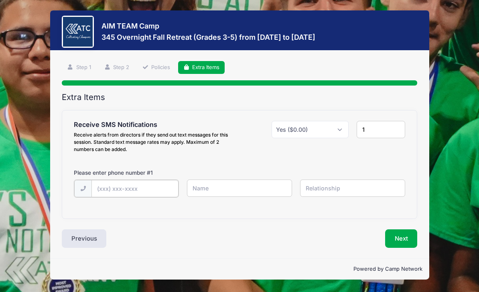
click at [0, 0] on input "text" at bounding box center [0, 0] width 0 height 0
type input "(979) 220-3743"
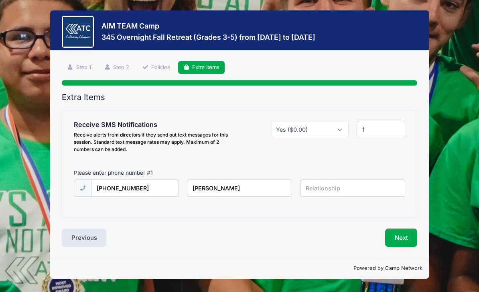
type input "[PERSON_NAME]"
type input "Mother"
click at [415, 228] on button "Next" at bounding box center [401, 237] width 33 height 18
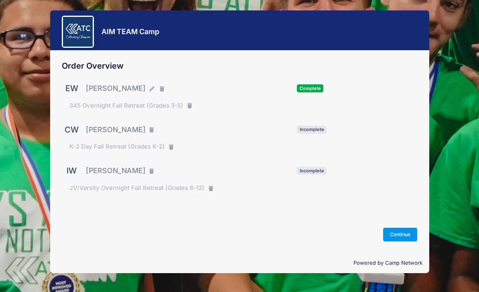
click at [406, 241] on button "Continue" at bounding box center [400, 235] width 35 height 14
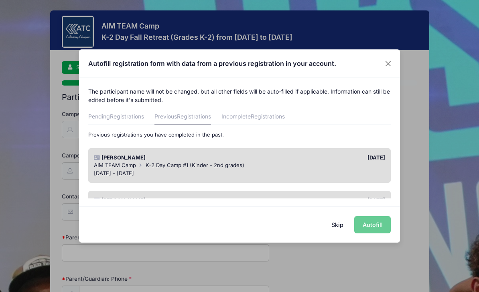
click at [338, 167] on div "AIM TEAM Camp K-2 Day Camp #1 (Kinder - 2nd grades)" at bounding box center [240, 165] width 292 height 8
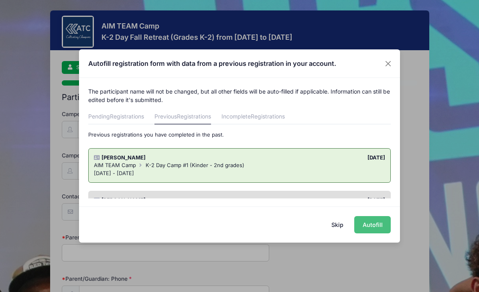
click at [382, 226] on button "Autofill" at bounding box center [372, 224] width 37 height 17
type input "[EMAIL_ADDRESS][DOMAIN_NAME]"
type input "[PERSON_NAME]"
type input "9792203743"
type input "[STREET_ADDRESS]"
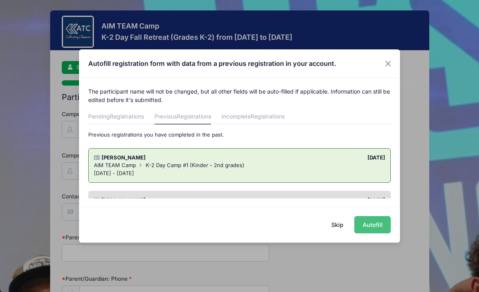
type input "[GEOGRAPHIC_DATA]"
select select "[GEOGRAPHIC_DATA]"
type input "77327"
type input "[DATE]"
select select "YM"
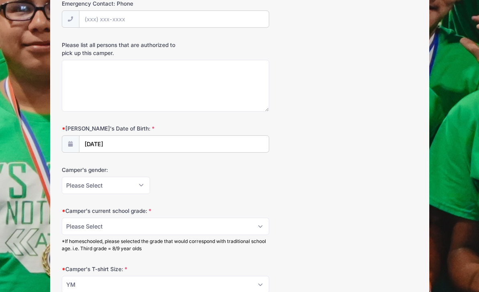
scroll to position [536, 0]
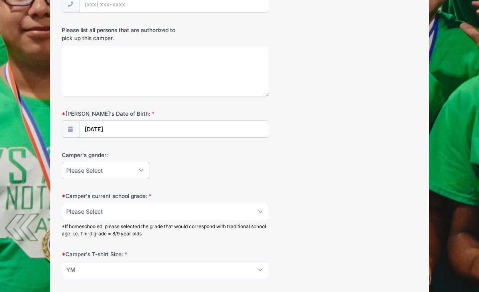
click at [136, 167] on select "Please Select [DEMOGRAPHIC_DATA] [DEMOGRAPHIC_DATA]" at bounding box center [106, 170] width 88 height 17
select select "[DEMOGRAPHIC_DATA]"
click at [193, 209] on select "Please Select 3 4 5" at bounding box center [166, 211] width 208 height 17
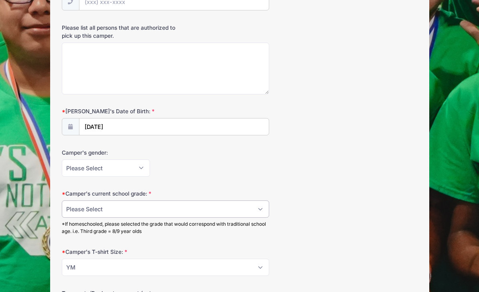
scroll to position [539, 0]
click at [192, 209] on select "Please Select 3 4 5" at bounding box center [166, 208] width 208 height 17
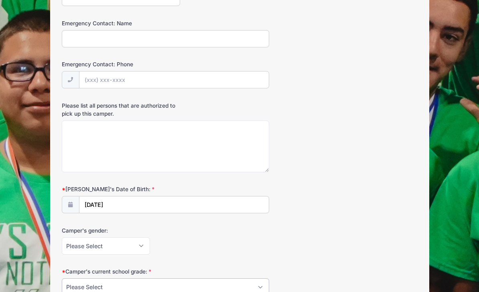
scroll to position [524, 0]
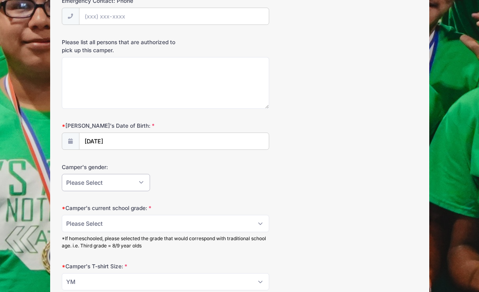
click at [132, 181] on select "Please Select [DEMOGRAPHIC_DATA] [DEMOGRAPHIC_DATA]" at bounding box center [106, 182] width 88 height 17
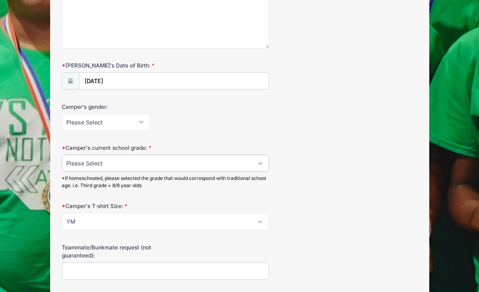
click at [225, 167] on select "Please Select 3 4 5" at bounding box center [166, 163] width 208 height 17
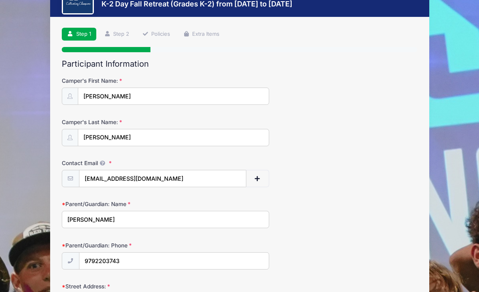
scroll to position [0, 0]
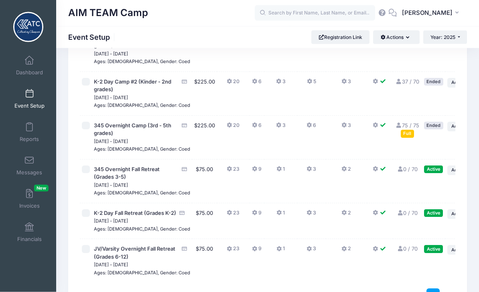
scroll to position [212, 0]
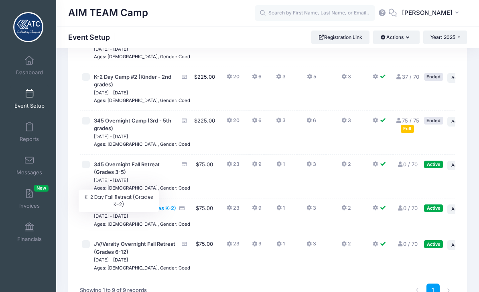
click at [138, 211] on span "K-2 Day Fall Retreat (Grades K-2)" at bounding box center [135, 208] width 82 height 6
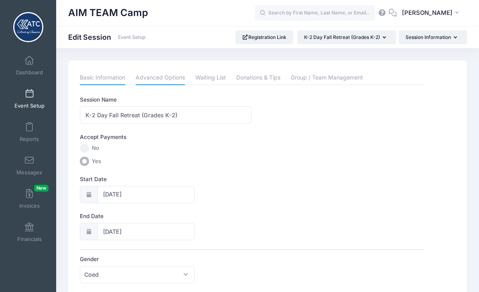
click at [179, 79] on link "Advanced Options" at bounding box center [160, 78] width 49 height 14
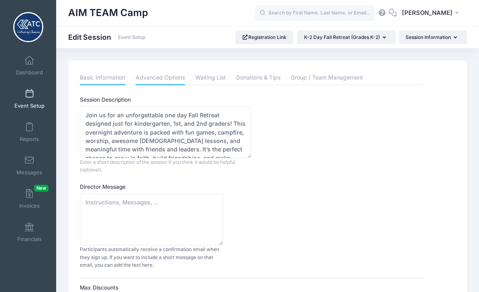
click at [118, 81] on link "Basic Information" at bounding box center [102, 78] width 45 height 14
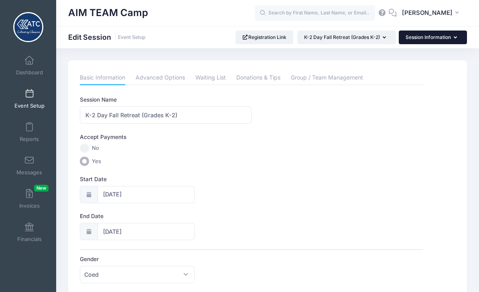
click at [442, 39] on button "Session Information" at bounding box center [433, 38] width 68 height 14
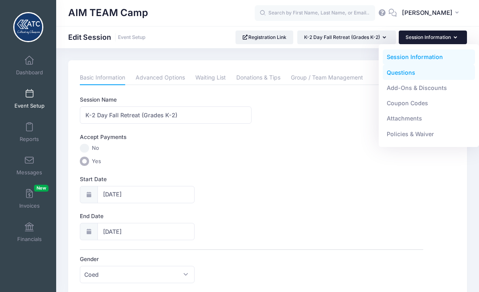
click at [431, 72] on link "Questions" at bounding box center [429, 72] width 93 height 15
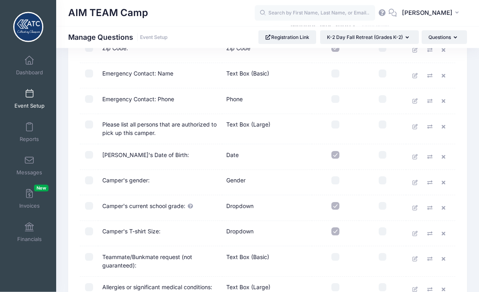
scroll to position [290, 0]
click at [338, 181] on input "checkbox" at bounding box center [336, 180] width 8 height 8
checkbox input "true"
click at [149, 207] on td "Camper's current school grade:" at bounding box center [160, 208] width 124 height 26
click at [175, 206] on td "Camper's current school grade:" at bounding box center [160, 208] width 124 height 26
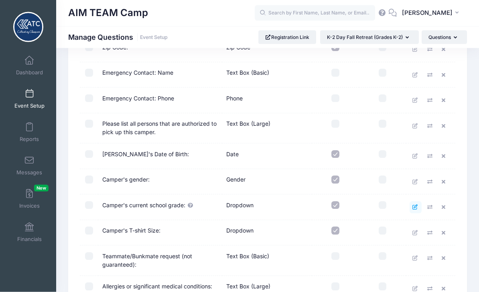
click at [414, 206] on icon at bounding box center [416, 207] width 6 height 5
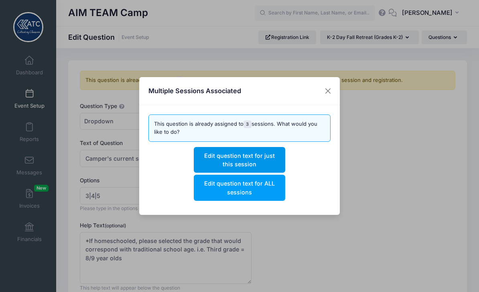
click at [261, 158] on button "Edit question text for just this session" at bounding box center [239, 160] width 91 height 26
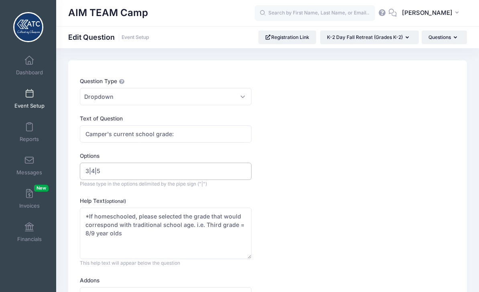
click at [122, 168] on input "3|4|5" at bounding box center [166, 171] width 172 height 17
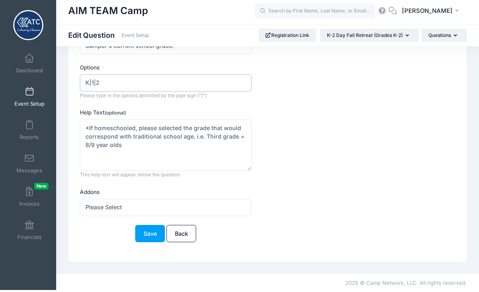
scroll to position [87, 0]
type input "K|1|2"
click at [154, 235] on button "Save" at bounding box center [150, 234] width 30 height 17
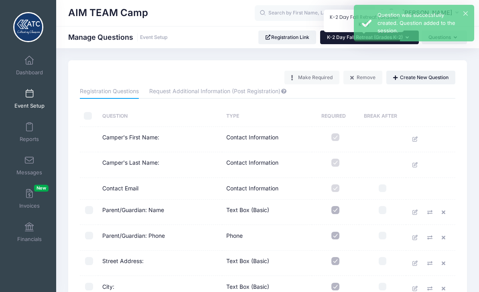
click at [336, 39] on span "K-2 Day Fall Retreat (Grades K-2)" at bounding box center [365, 37] width 76 height 6
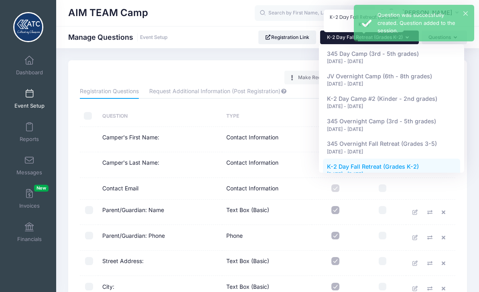
scroll to position [62, 0]
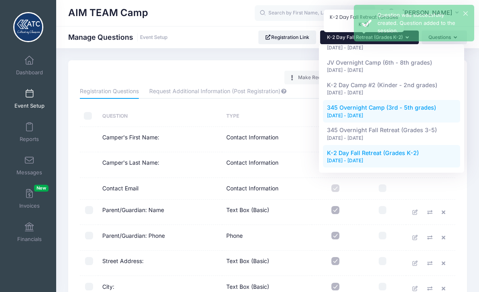
click at [417, 107] on span "345 Overnight Camp (3rd - 5th grades)" at bounding box center [381, 107] width 109 height 7
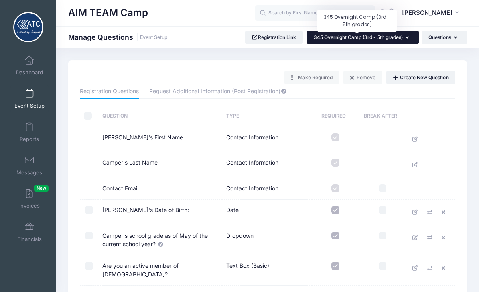
click at [402, 40] on span "345 Overnight Camp (3rd - 5th grades)" at bounding box center [358, 37] width 89 height 6
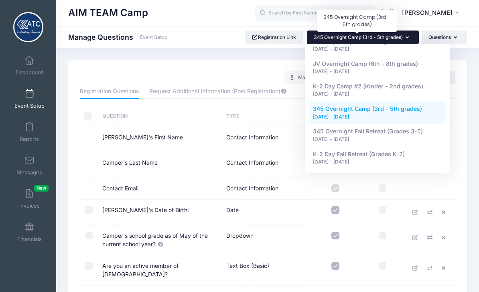
scroll to position [63, 0]
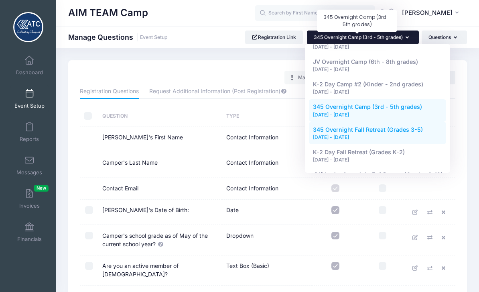
click at [412, 129] on span "345 Overnight Fall Retreat (Grades 3-5)" at bounding box center [368, 129] width 110 height 7
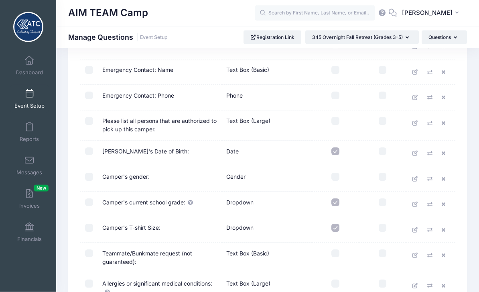
scroll to position [294, 0]
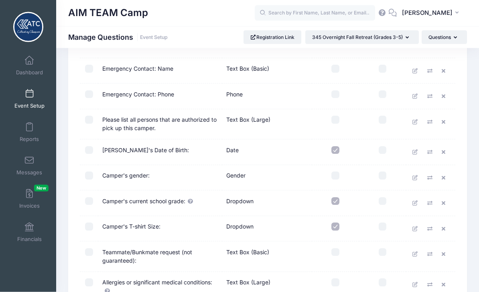
click at [338, 175] on input "checkbox" at bounding box center [336, 176] width 8 height 8
checkbox input "true"
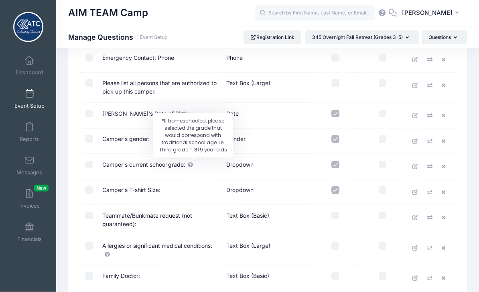
scroll to position [331, 0]
click at [189, 164] on icon "*If homeschooled, please selected the grade that would correspond with traditio…" at bounding box center [190, 164] width 6 height 5
click at [169, 168] on td "Camper's current school grade:" at bounding box center [160, 167] width 124 height 26
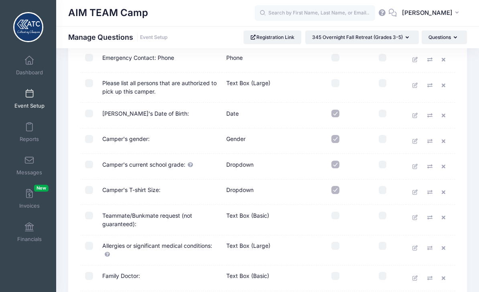
click at [167, 169] on td "Camper's current school grade:" at bounding box center [160, 167] width 124 height 26
click at [416, 167] on icon at bounding box center [416, 166] width 6 height 5
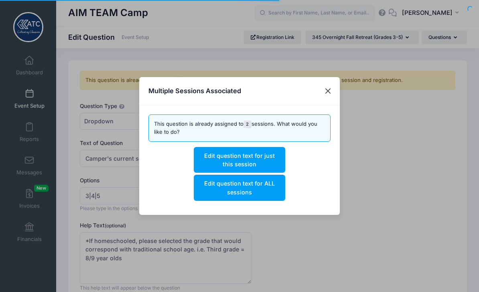
click at [330, 95] on button "Close" at bounding box center [328, 91] width 14 height 14
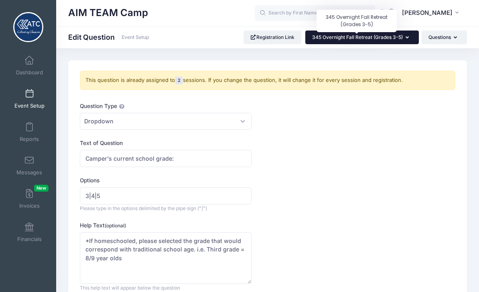
click at [393, 39] on span "345 Overnight Fall Retreat (Grades 3-5)" at bounding box center [357, 37] width 91 height 6
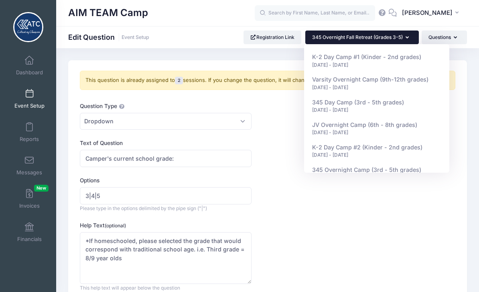
click at [425, 219] on div "Question Type Please Select Checkboxes Country Date Document Upload Dropdown Dr…" at bounding box center [251, 233] width 351 height 263
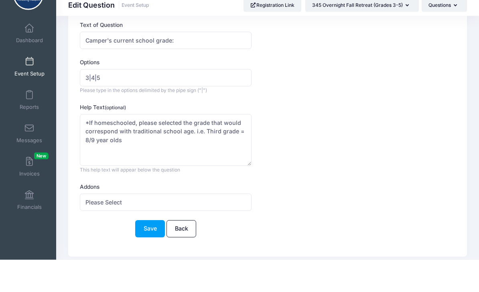
scroll to position [85, 0]
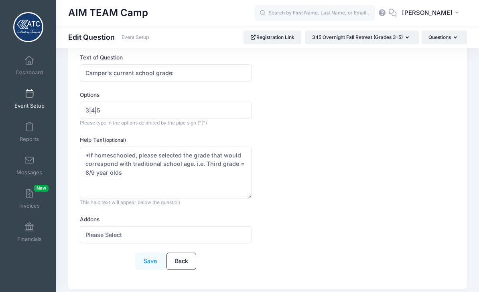
click at [153, 262] on button "Save" at bounding box center [150, 260] width 30 height 17
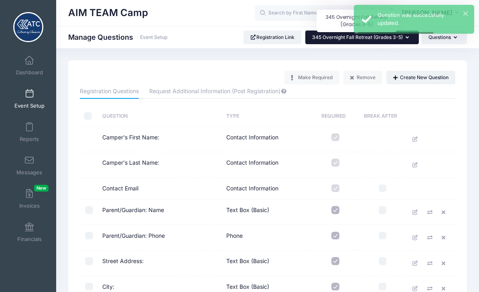
click at [401, 40] on span "345 Overnight Fall Retreat (Grades 3-5)" at bounding box center [357, 37] width 91 height 6
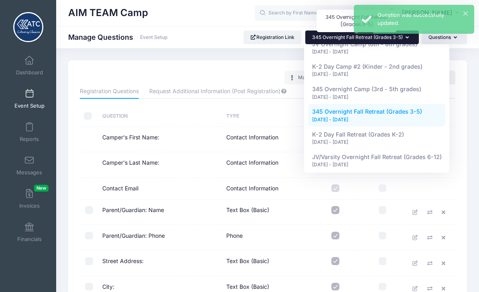
scroll to position [80, 0]
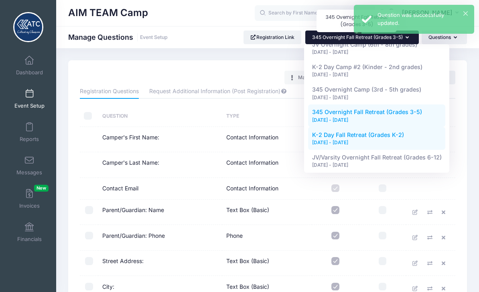
click at [408, 139] on div "[DATE] - [DATE]" at bounding box center [377, 142] width 130 height 7
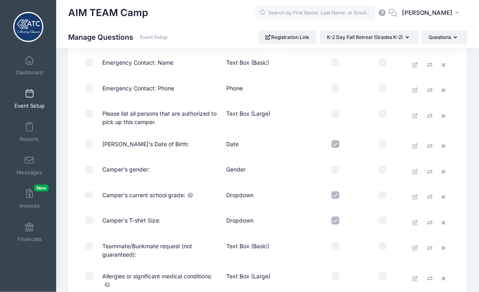
scroll to position [302, 0]
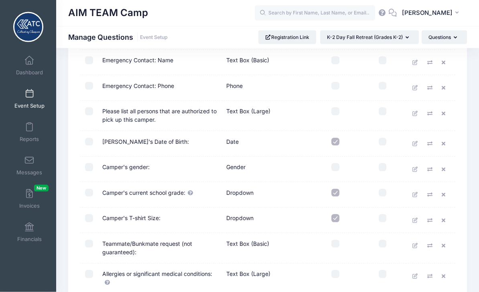
click at [338, 168] on input "checkbox" at bounding box center [336, 167] width 8 height 8
checkbox input "true"
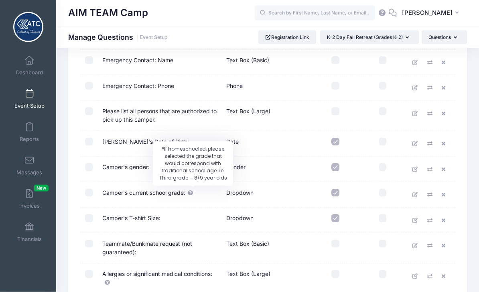
scroll to position [303, 0]
click at [193, 187] on div at bounding box center [193, 186] width 4 height 2
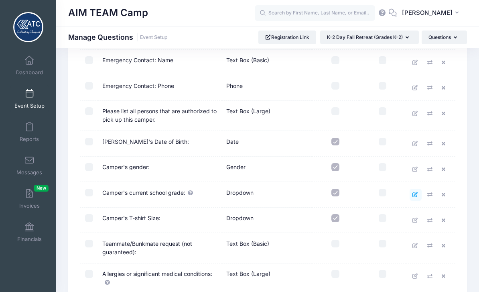
click at [417, 192] on icon at bounding box center [416, 194] width 6 height 5
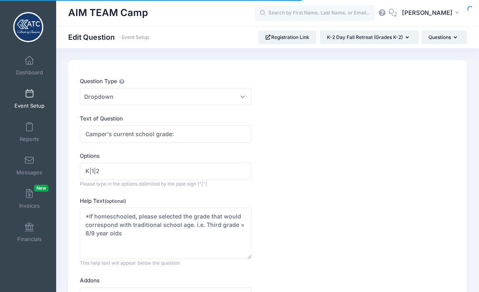
scroll to position [61, 0]
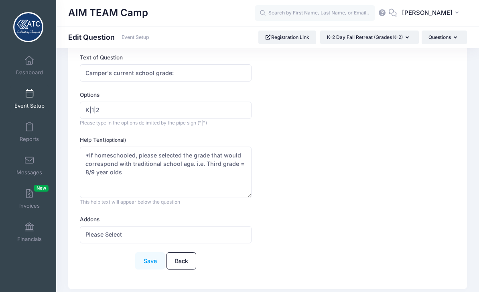
click at [151, 260] on button "Save" at bounding box center [150, 260] width 30 height 17
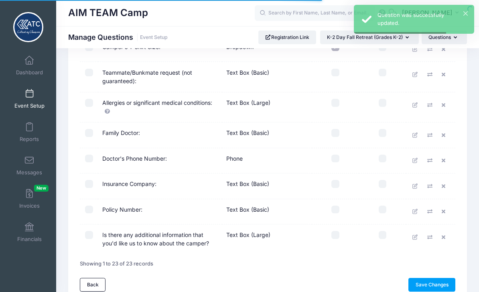
scroll to position [484, 0]
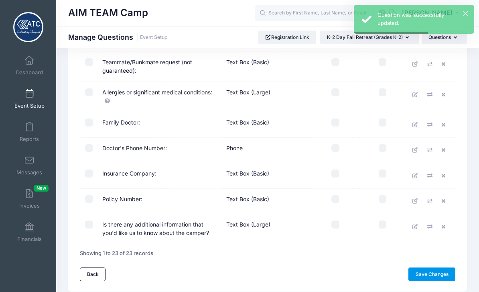
click at [440, 270] on link "Save Changes" at bounding box center [432, 274] width 47 height 14
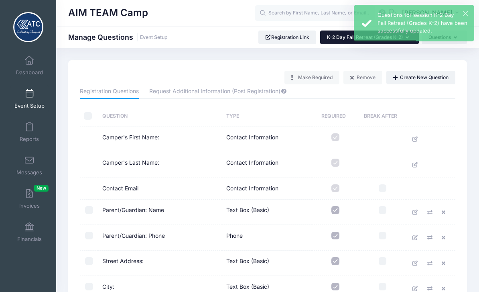
click at [336, 39] on span "K-2 Day Fall Retreat (Grades K-2)" at bounding box center [365, 37] width 76 height 6
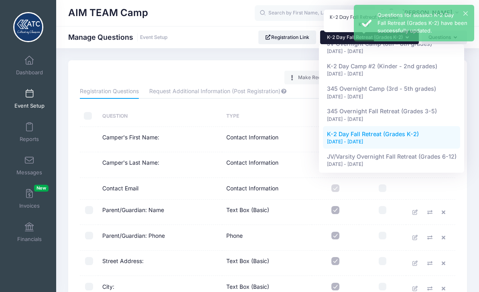
scroll to position [80, 0]
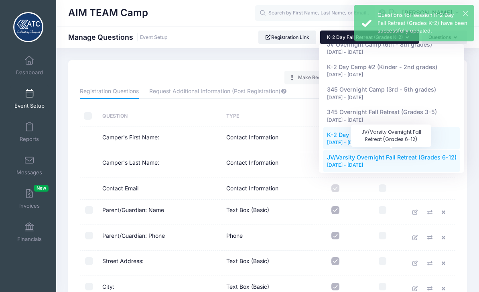
click at [418, 155] on span "JV/Varsity Overnight Fall Retreat (Grades 6-12)" at bounding box center [392, 157] width 130 height 7
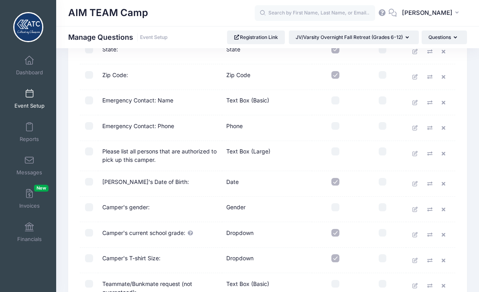
scroll to position [265, 0]
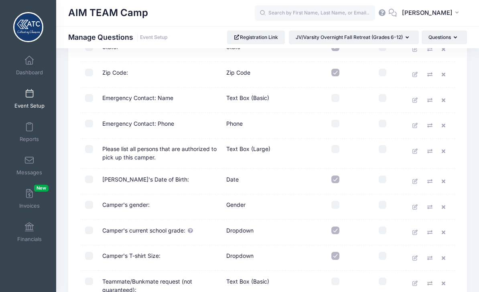
click at [337, 204] on input "checkbox" at bounding box center [336, 205] width 8 height 8
checkbox input "true"
click at [414, 234] on link at bounding box center [416, 232] width 12 height 12
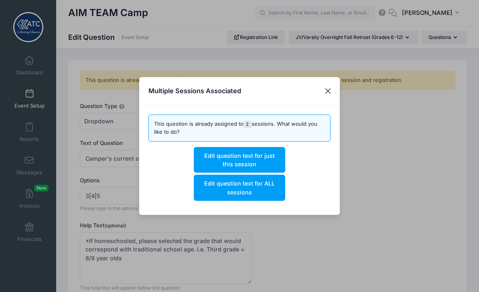
click at [332, 92] on button "Close" at bounding box center [328, 91] width 14 height 14
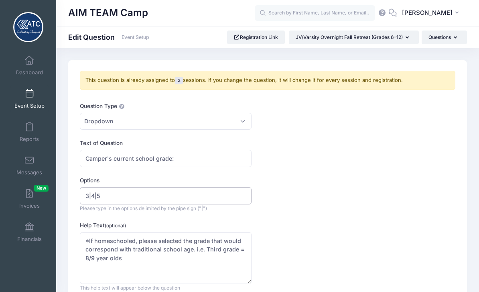
click at [136, 199] on input "3|4|5" at bounding box center [166, 195] width 172 height 17
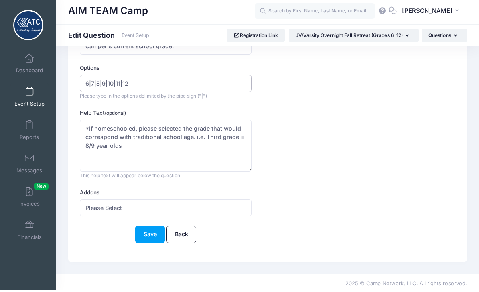
scroll to position [111, 0]
type input "6|7|8|9|10|11|12"
click at [153, 236] on button "Save" at bounding box center [150, 235] width 30 height 17
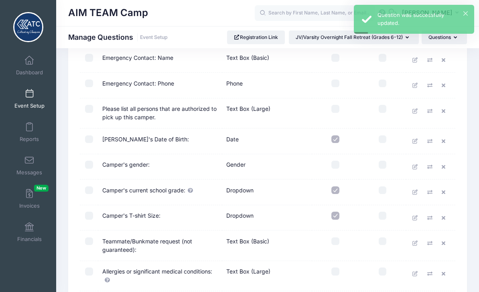
click at [338, 164] on input "checkbox" at bounding box center [336, 165] width 8 height 8
checkbox input "true"
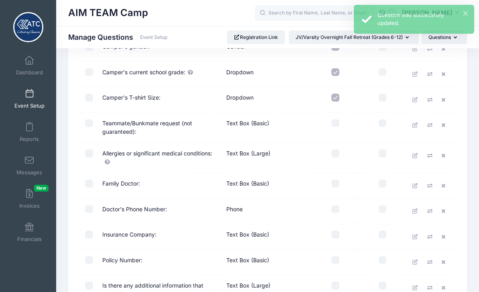
scroll to position [484, 0]
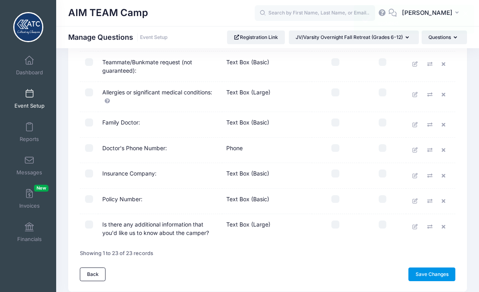
click at [441, 270] on link "Save Changes" at bounding box center [432, 274] width 47 height 14
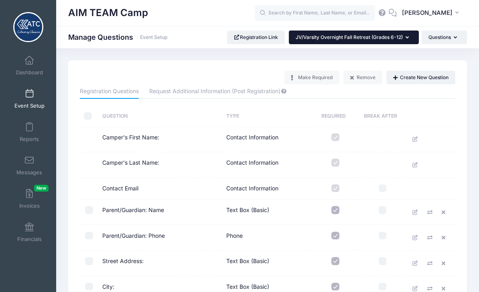
click at [399, 40] on span "JV/Varsity Overnight Fall Retreat (Grades 6-12)" at bounding box center [349, 37] width 107 height 6
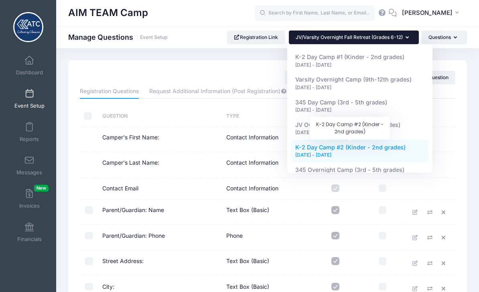
click at [399, 148] on span "K-2 Day Camp #2 (Kinder - 2nd grades)" at bounding box center [350, 147] width 110 height 7
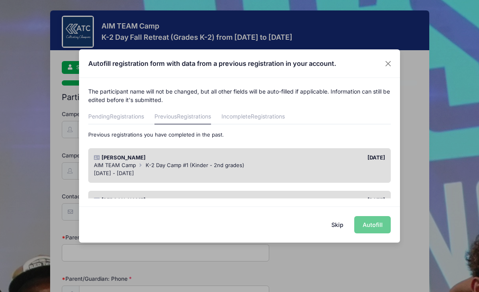
scroll to position [586, 0]
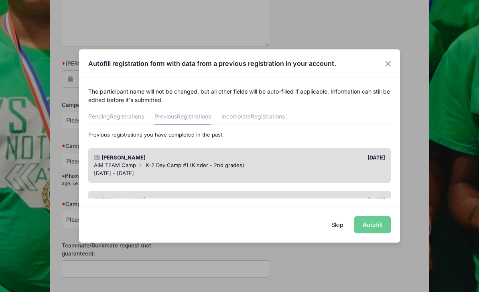
click at [336, 166] on div "AIM TEAM Camp K-2 Day Camp #1 (Kinder - 2nd grades)" at bounding box center [240, 165] width 292 height 8
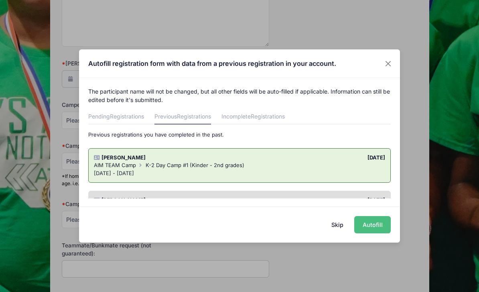
click at [380, 225] on button "Autofill" at bounding box center [372, 224] width 37 height 17
type input "alexwarren507@gmail.com"
type input "[PERSON_NAME]"
type input "9792203743"
type input "7245 FM 1010 Rd."
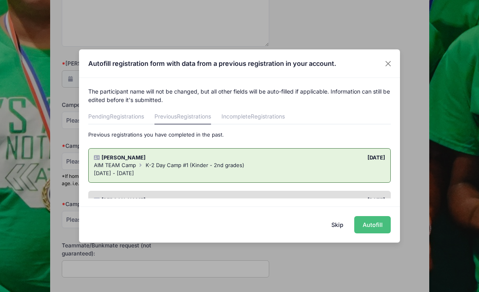
type input "Cleveland"
select select "TX"
type input "77327"
type input "03/03/2018"
select select "YM"
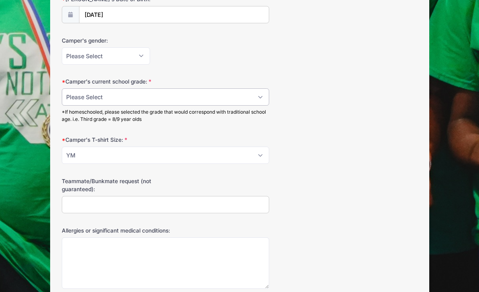
click at [246, 101] on select "Please Select K 1 2" at bounding box center [166, 97] width 208 height 17
select select "2"
click at [140, 60] on select "Please Select Female Male" at bounding box center [106, 55] width 88 height 17
select select "Male"
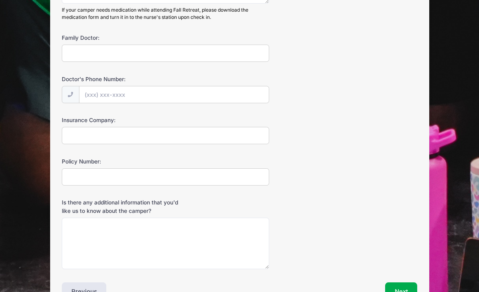
scroll to position [955, 0]
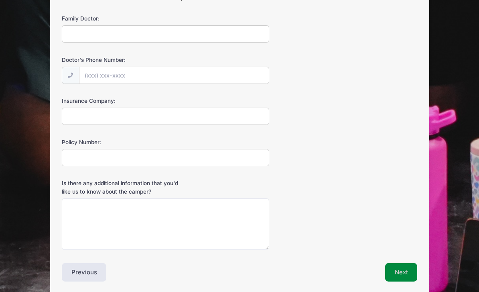
click at [407, 265] on button "Next" at bounding box center [401, 272] width 33 height 18
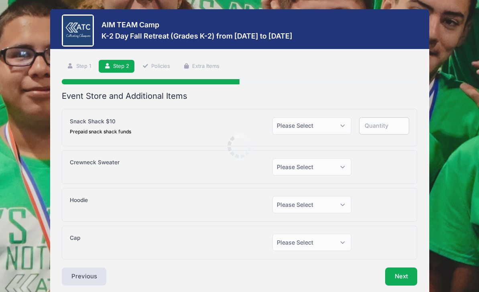
scroll to position [0, 0]
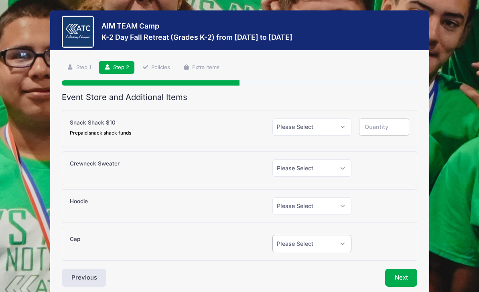
click at [342, 248] on select "Please Select Yes (+$20.00) No" at bounding box center [312, 243] width 79 height 17
click at [349, 206] on select "Please Select Yes (+$35.00) No" at bounding box center [312, 205] width 79 height 17
click at [348, 207] on select "Please Select Yes (+$35.00) No" at bounding box center [312, 205] width 79 height 17
click at [343, 169] on select "Please Select Yes (+$30.00) No" at bounding box center [312, 167] width 79 height 17
click at [341, 170] on select "Please Select Yes (+$30.00) No" at bounding box center [312, 167] width 79 height 17
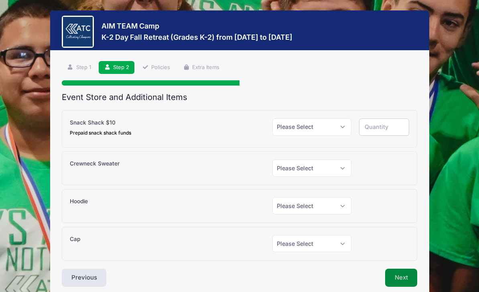
click at [409, 279] on button "Next" at bounding box center [401, 278] width 33 height 18
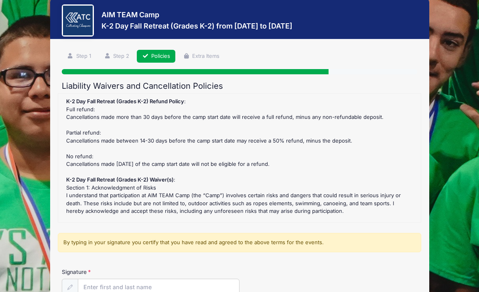
scroll to position [30, 0]
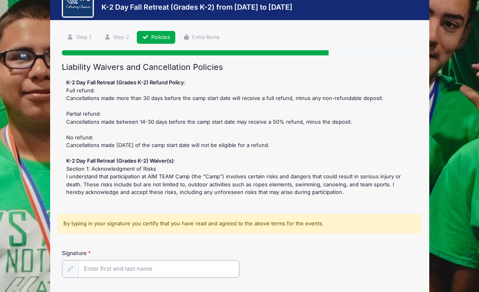
click at [189, 269] on input "Signature" at bounding box center [158, 268] width 161 height 17
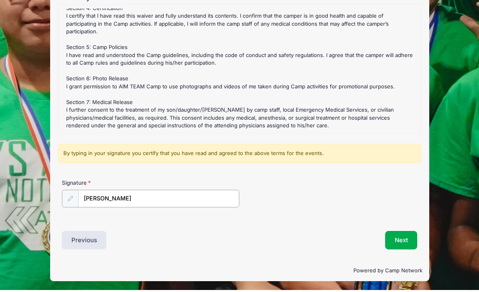
scroll to position [99, 0]
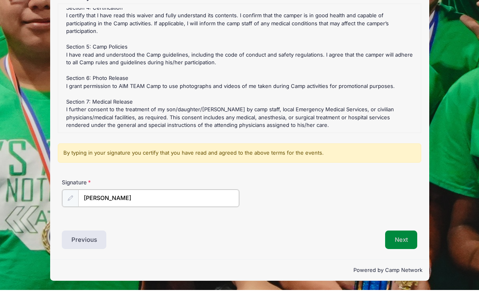
type input "[PERSON_NAME]"
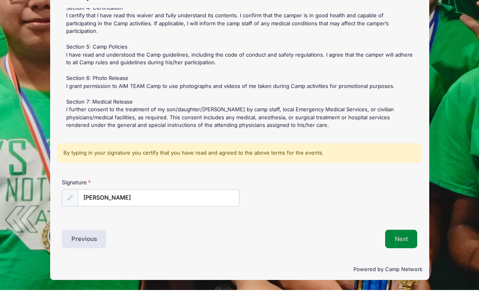
click at [408, 242] on button "Next" at bounding box center [401, 241] width 33 height 18
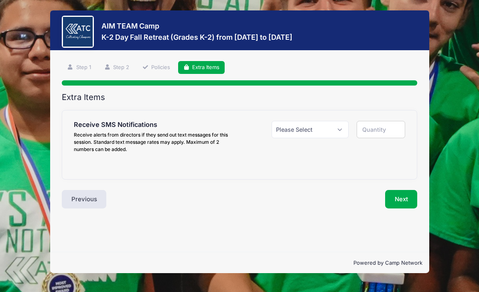
scroll to position [15, 0]
click at [339, 121] on select "Please Select Yes ($0.00) No" at bounding box center [310, 129] width 77 height 17
select select "1"
type input "1"
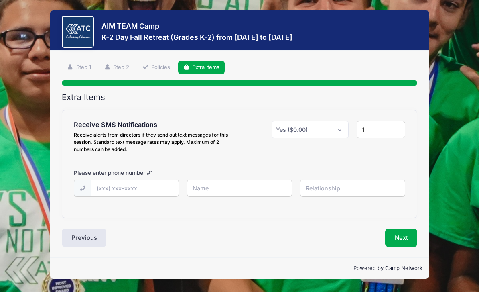
click at [387, 121] on input "1" at bounding box center [381, 129] width 49 height 17
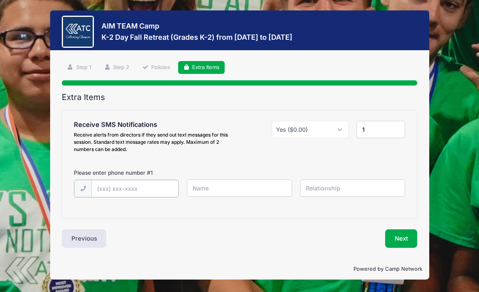
click at [0, 0] on input "text" at bounding box center [0, 0] width 0 height 0
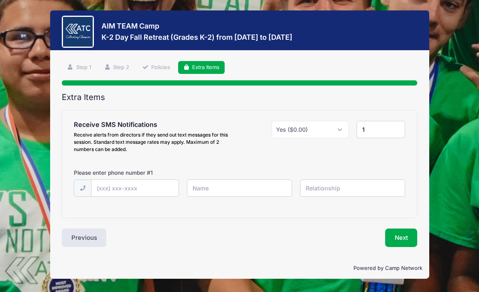
click at [250, 279] on div "Powered by Camp Network" at bounding box center [239, 267] width 379 height 21
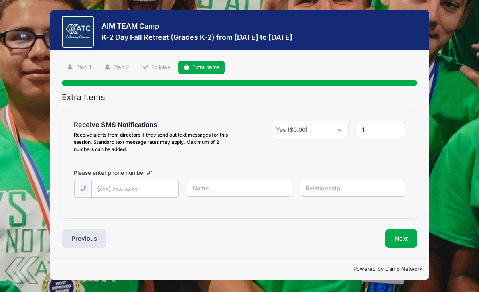
click at [0, 0] on input "text" at bounding box center [0, 0] width 0 height 0
type input "(979) 220-3743"
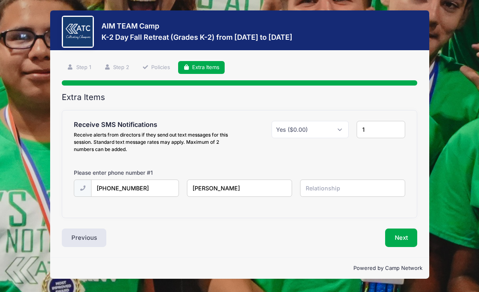
type input "[PERSON_NAME]"
click at [0, 0] on input "text" at bounding box center [0, 0] width 0 height 0
type input "Parent"
click at [412, 228] on button "Next" at bounding box center [401, 237] width 33 height 18
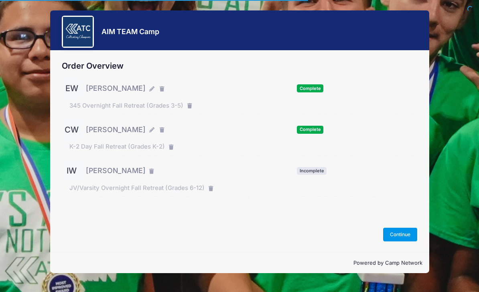
click at [409, 241] on button "Continue" at bounding box center [400, 235] width 35 height 14
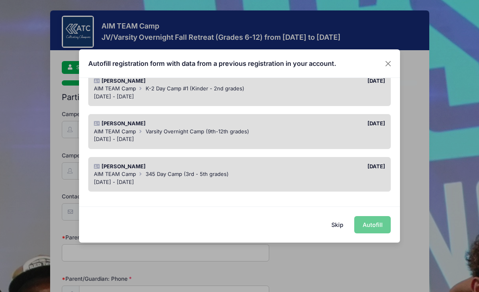
scroll to position [80, 0]
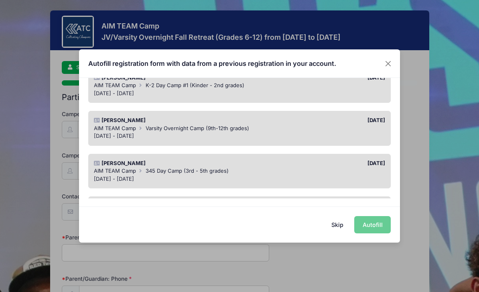
click at [337, 130] on div "AIM TEAM Camp Varsity Overnight Camp (9th-12th grades)" at bounding box center [240, 128] width 292 height 8
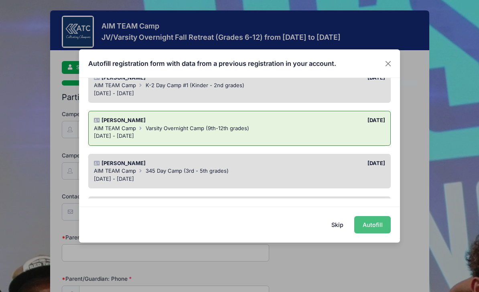
click at [381, 227] on button "Autofill" at bounding box center [372, 224] width 37 height 17
type input "[EMAIL_ADDRESS][DOMAIN_NAME]"
type input "[PERSON_NAME]"
type input "9792203743"
type input "7245 FM 1010 Rd."
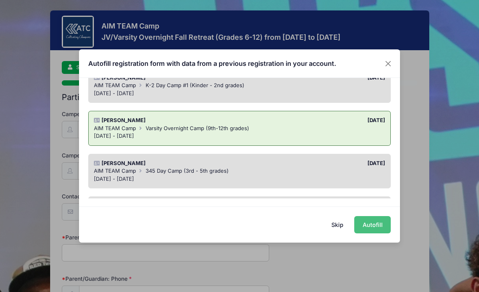
type input "Cleveland"
select select "TX"
type input "77327"
type input "05/23/2007"
select select "M"
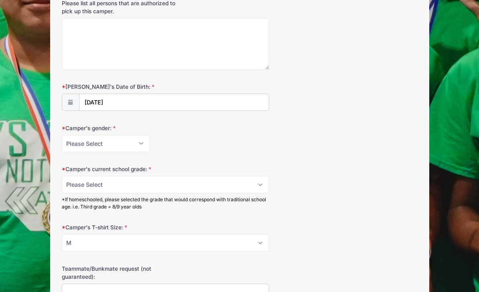
scroll to position [563, 0]
click at [143, 144] on select "Please Select Female Male" at bounding box center [106, 143] width 88 height 17
select select "Male"
click at [223, 183] on select "Please Select 6 7 8 9 10 11 12" at bounding box center [166, 184] width 208 height 17
select select "12"
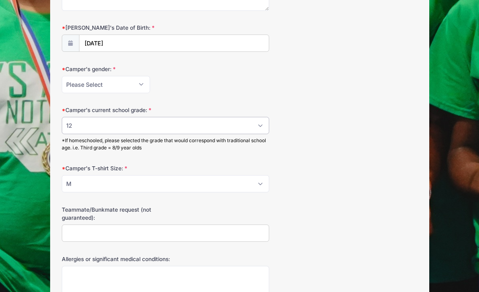
scroll to position [632, 0]
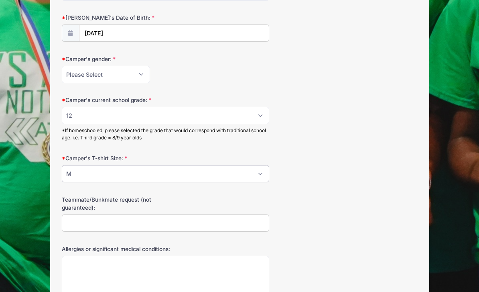
click at [260, 170] on select "Please Select YS YM YL S M L XL 2XL 3XL" at bounding box center [166, 173] width 208 height 17
select select "L"
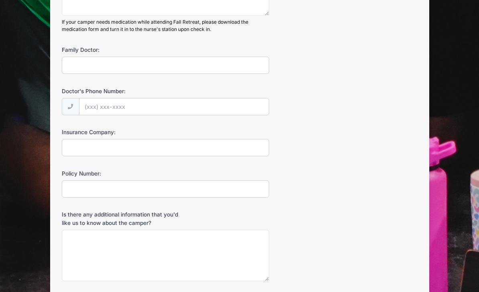
scroll to position [955, 0]
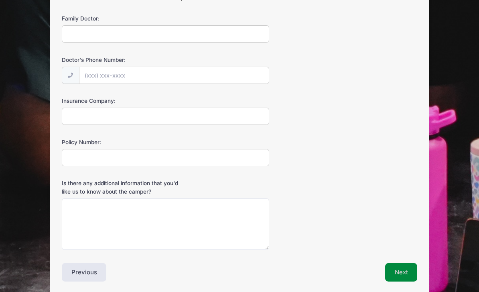
click at [407, 266] on button "Next" at bounding box center [401, 272] width 33 height 18
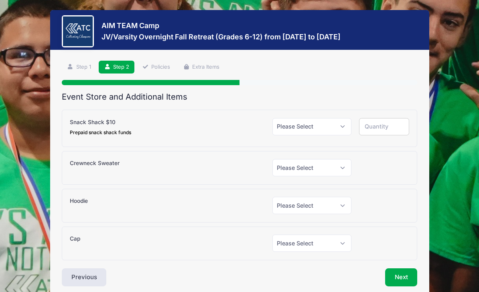
scroll to position [0, 0]
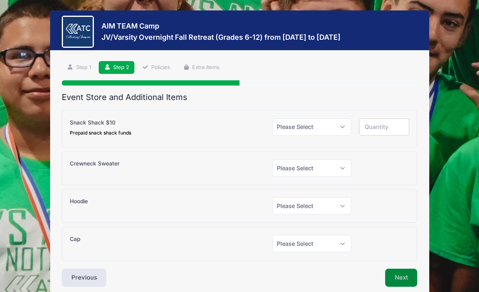
click at [406, 273] on button "Next" at bounding box center [401, 278] width 33 height 18
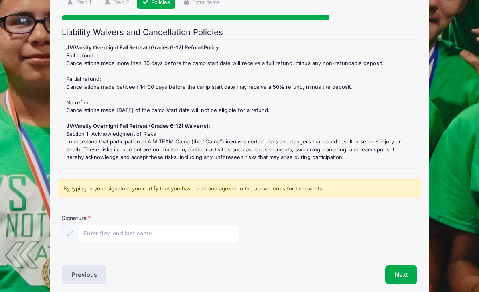
scroll to position [72, 0]
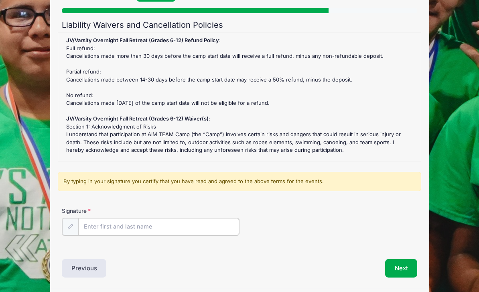
click at [213, 227] on input "Signature" at bounding box center [158, 226] width 161 height 17
type input "[PERSON_NAME]"
click at [410, 267] on button "Next" at bounding box center [401, 267] width 33 height 18
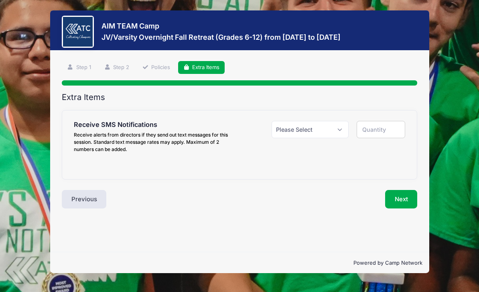
scroll to position [15, 0]
click at [336, 121] on select "Please Select Yes ($0.00) No" at bounding box center [310, 129] width 77 height 17
select select "1"
type input "1"
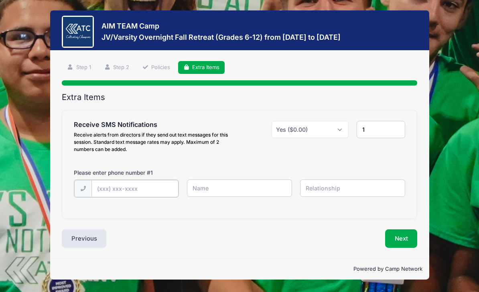
click at [0, 0] on input "text" at bounding box center [0, 0] width 0 height 0
type input "(979) 220-3743"
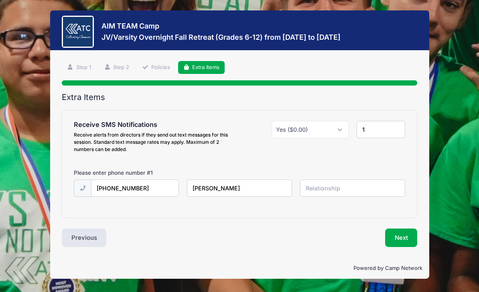
type input "[PERSON_NAME]"
type input "Mother"
click at [407, 228] on button "Next" at bounding box center [401, 237] width 33 height 18
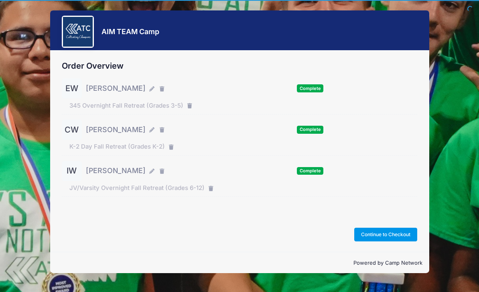
click at [407, 241] on button "Continue to Checkout" at bounding box center [385, 235] width 63 height 14
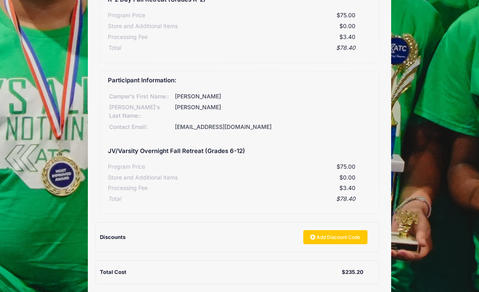
scroll to position [331, 0]
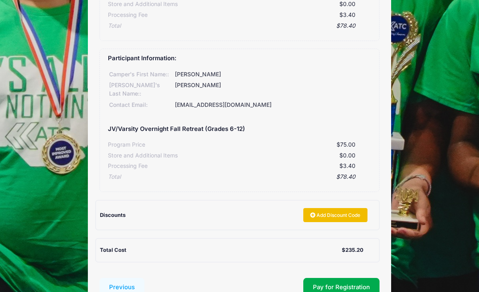
click at [355, 208] on link "Add Discount Code" at bounding box center [335, 215] width 64 height 14
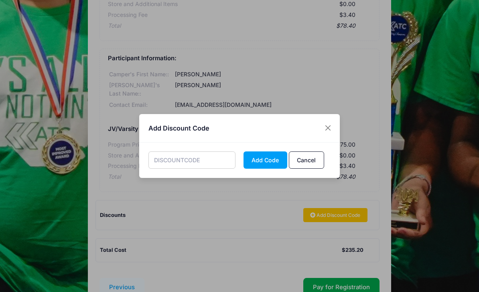
click at [222, 169] on input "text" at bounding box center [193, 159] width 88 height 17
type input "STAFF2025"
click at [271, 169] on button "Add Code" at bounding box center [266, 159] width 44 height 17
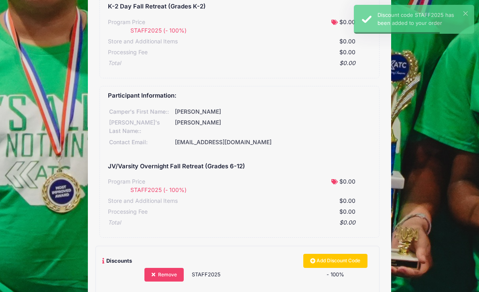
scroll to position [366, 0]
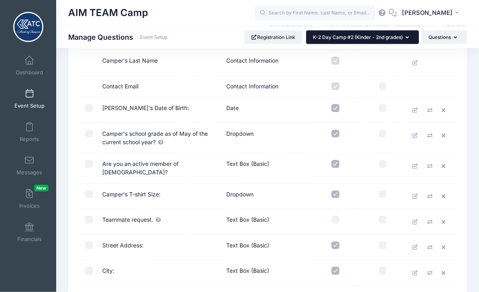
scroll to position [102, 0]
click at [381, 39] on span "K-2 Day Camp #2 (Kinder - 2nd grades)" at bounding box center [358, 37] width 90 height 6
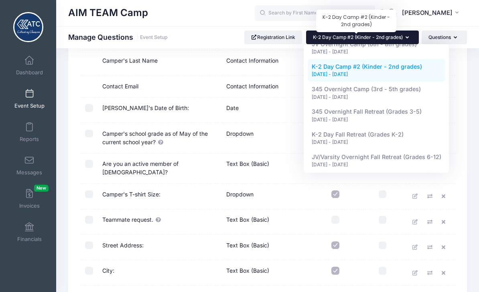
scroll to position [80, 0]
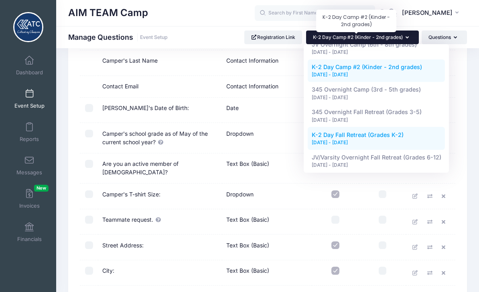
click at [399, 133] on span "K-2 Day Fall Retreat (Grades K-2)" at bounding box center [358, 134] width 92 height 7
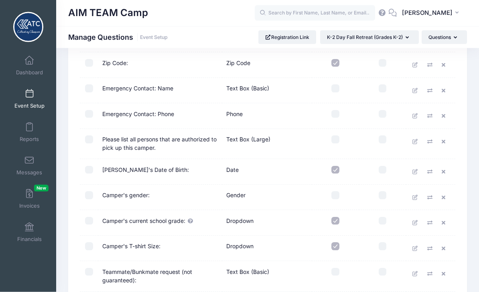
scroll to position [275, 0]
click at [339, 194] on input "checkbox" at bounding box center [336, 195] width 8 height 8
checkbox input "true"
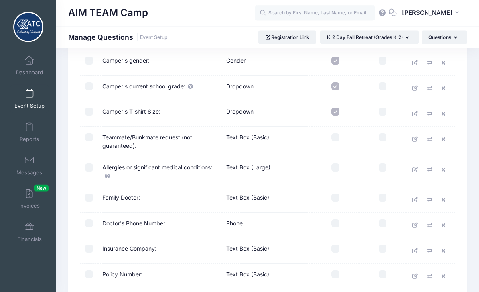
scroll to position [484, 0]
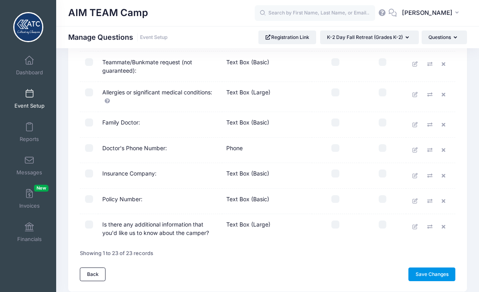
click at [439, 269] on link "Save Changes" at bounding box center [432, 274] width 47 height 14
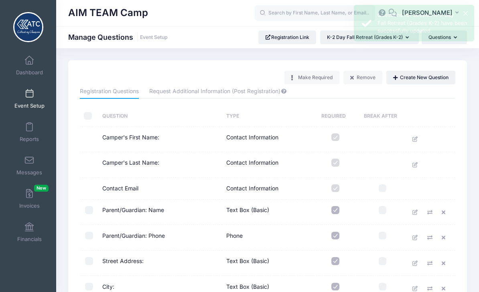
click at [198, 28] on div "AIM TEAM Camp Manage Questions Event Setup Registration Link K-2 Day Fall Retre…" at bounding box center [267, 37] width 423 height 22
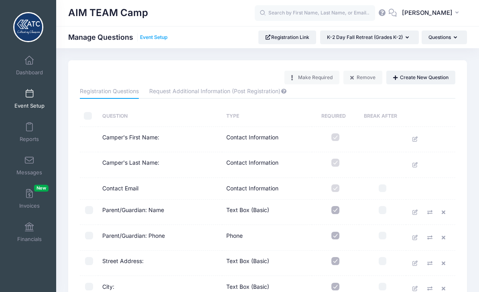
click at [160, 35] on link "Event Setup" at bounding box center [154, 38] width 28 height 6
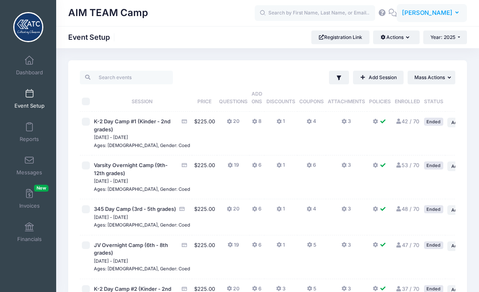
click at [456, 13] on icon "button" at bounding box center [459, 13] width 6 height 0
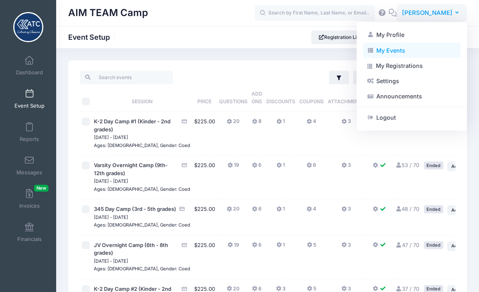
click at [400, 51] on link "My Events" at bounding box center [412, 50] width 98 height 15
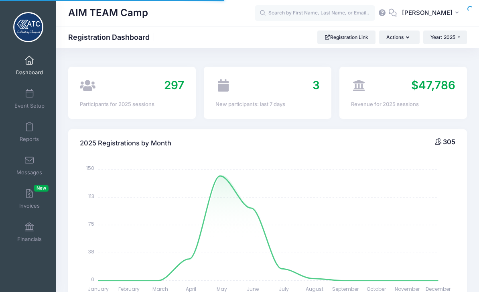
select select
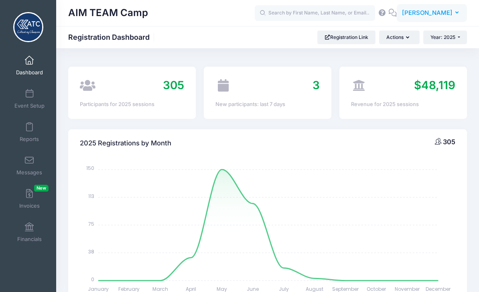
click at [449, 18] on button "AW [PERSON_NAME]" at bounding box center [432, 13] width 70 height 18
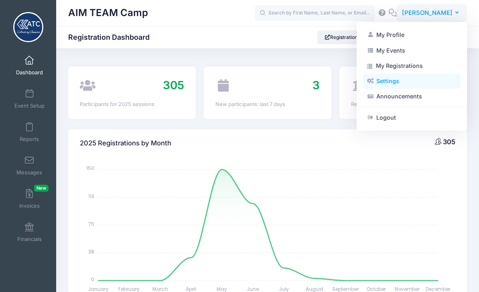
click at [401, 85] on link "Settings" at bounding box center [412, 80] width 98 height 15
